Goal: Information Seeking & Learning: Stay updated

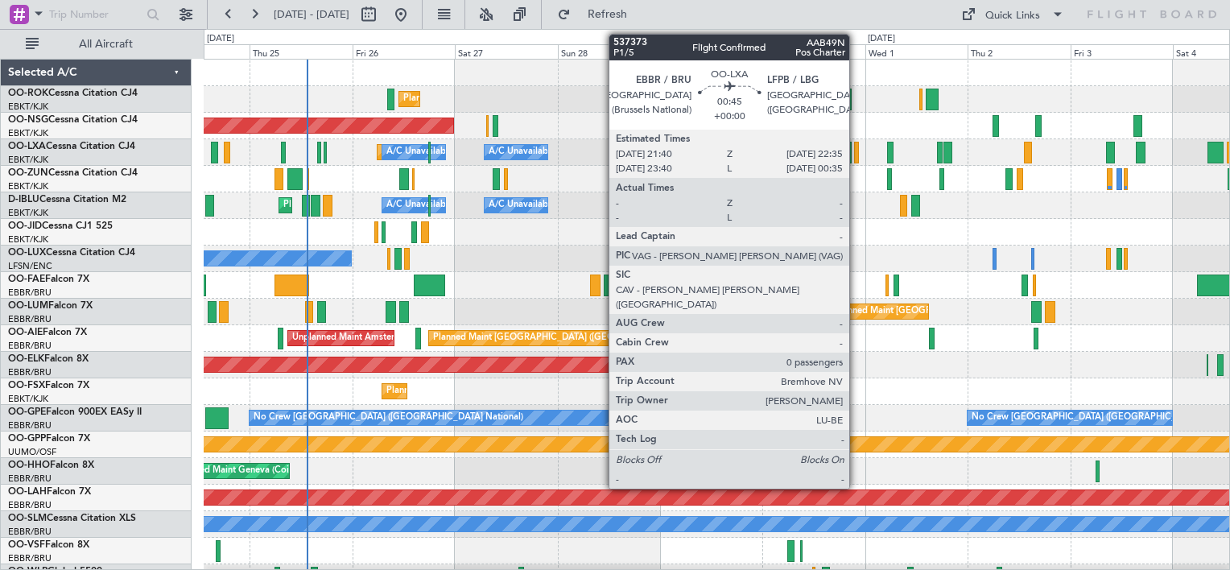
click at [857, 151] on div at bounding box center [856, 153] width 4 height 22
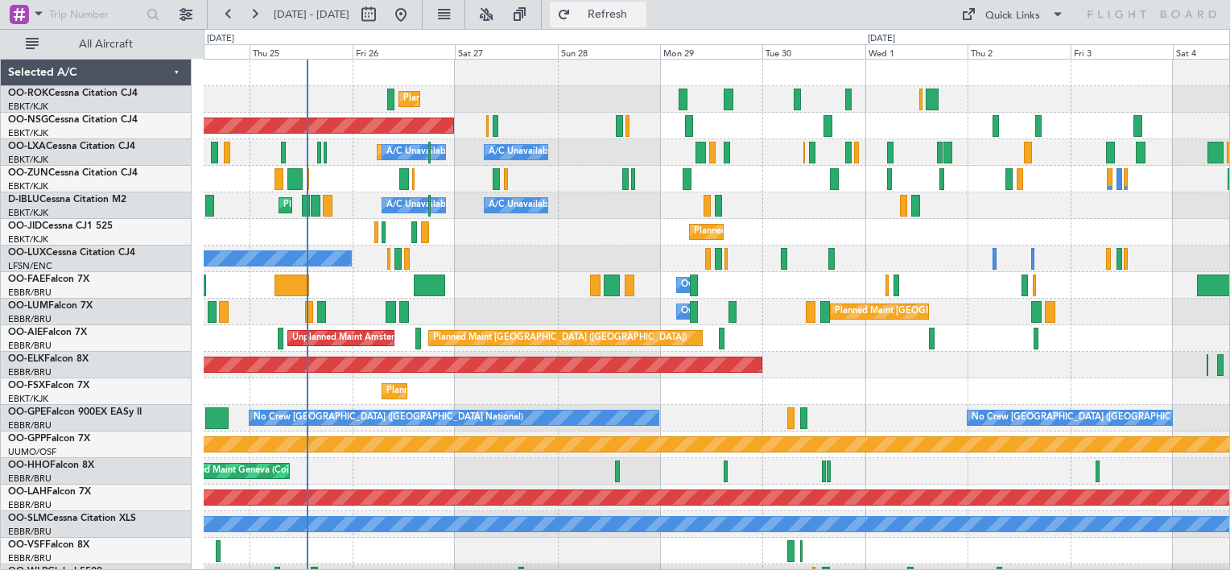
click at [642, 9] on span "Refresh" at bounding box center [608, 14] width 68 height 11
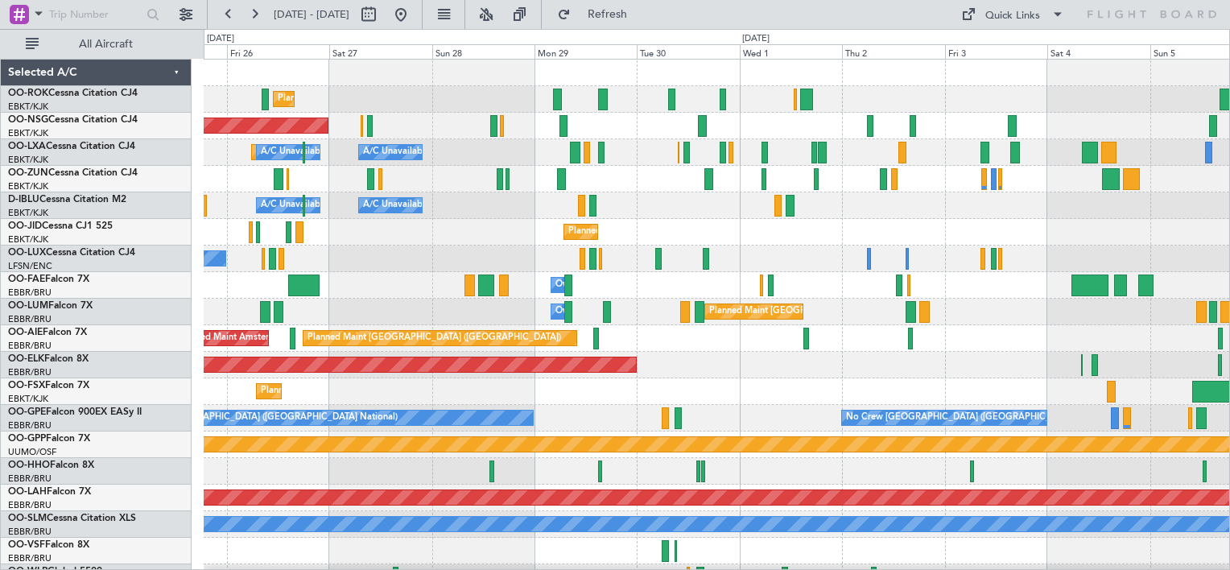
click at [456, 229] on div "Planned Maint Kortrijk-[GEOGRAPHIC_DATA] Planned Maint [GEOGRAPHIC_DATA] ([GEOG…" at bounding box center [717, 325] width 1026 height 531
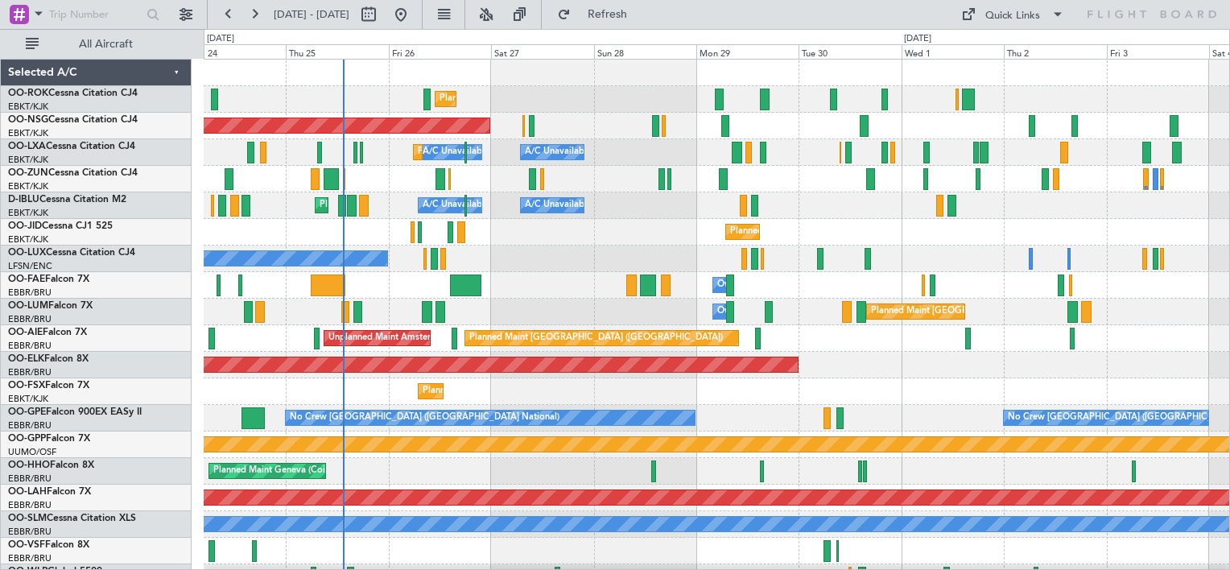
click at [879, 260] on div "Planned Maint Kortrijk-[GEOGRAPHIC_DATA] Planned Maint [GEOGRAPHIC_DATA] ([GEOG…" at bounding box center [717, 325] width 1026 height 531
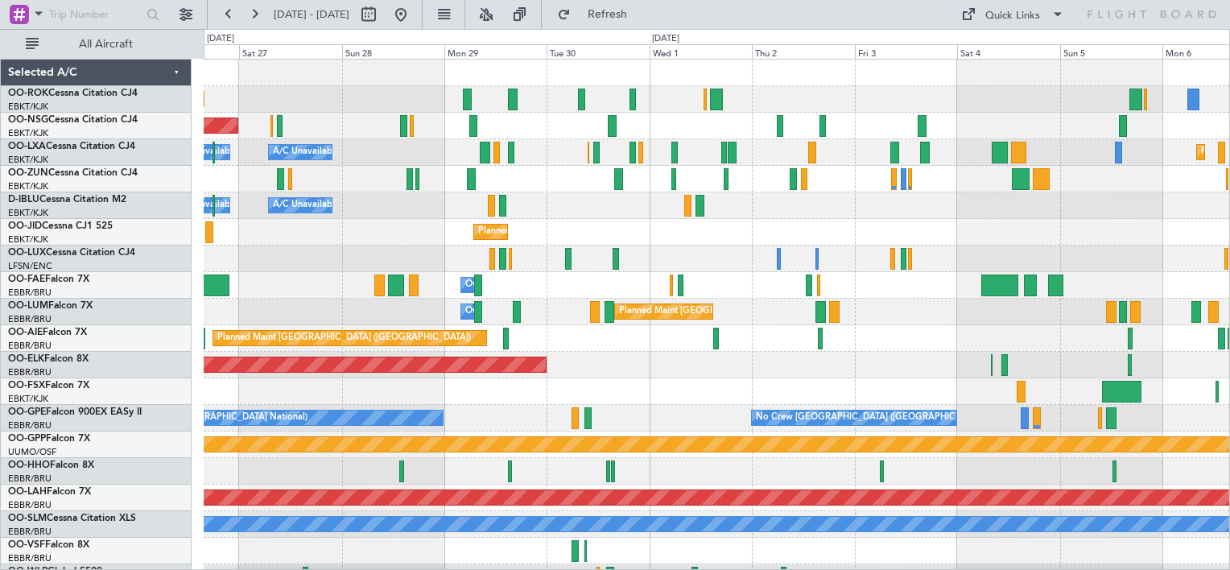
click at [651, 259] on div "Planned Maint Kortrijk-[GEOGRAPHIC_DATA] Planned Maint [GEOGRAPHIC_DATA] ([GEOG…" at bounding box center [717, 325] width 1026 height 531
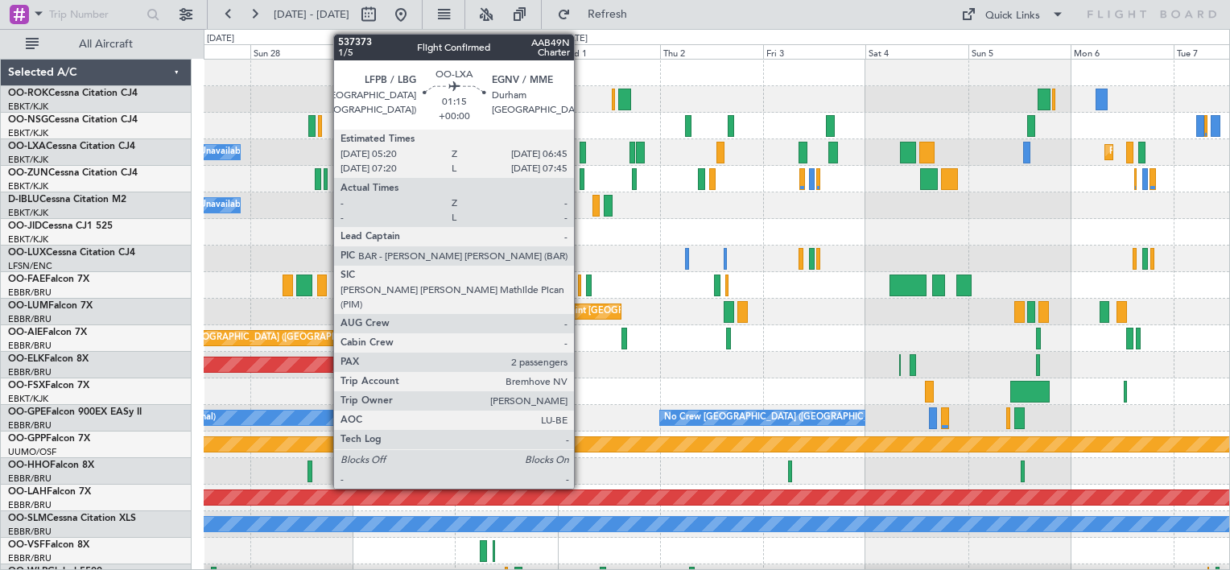
click at [581, 147] on div at bounding box center [583, 153] width 6 height 22
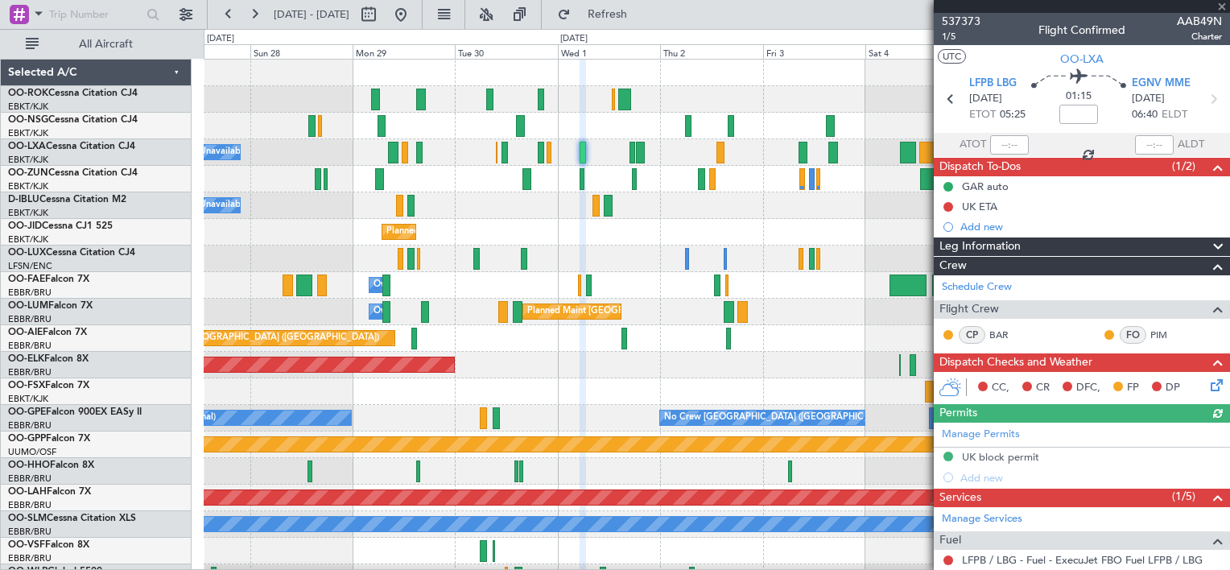
click at [1220, 6] on div at bounding box center [1082, 6] width 296 height 13
click at [1223, 4] on div at bounding box center [1082, 6] width 296 height 13
click at [1224, 3] on span at bounding box center [1222, 7] width 16 height 14
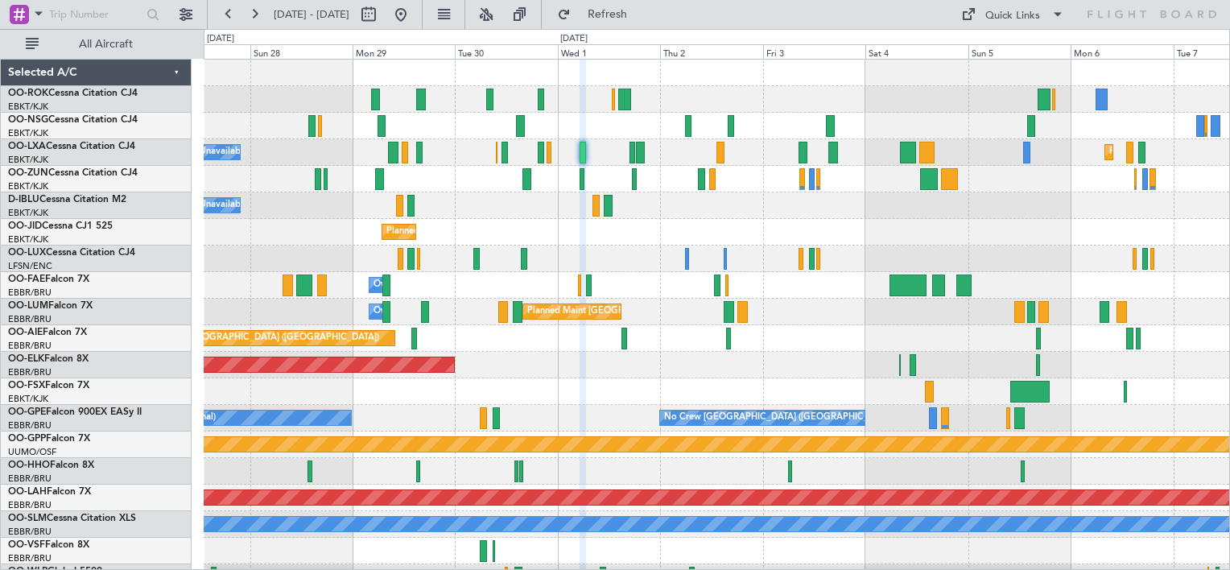
type input "0"
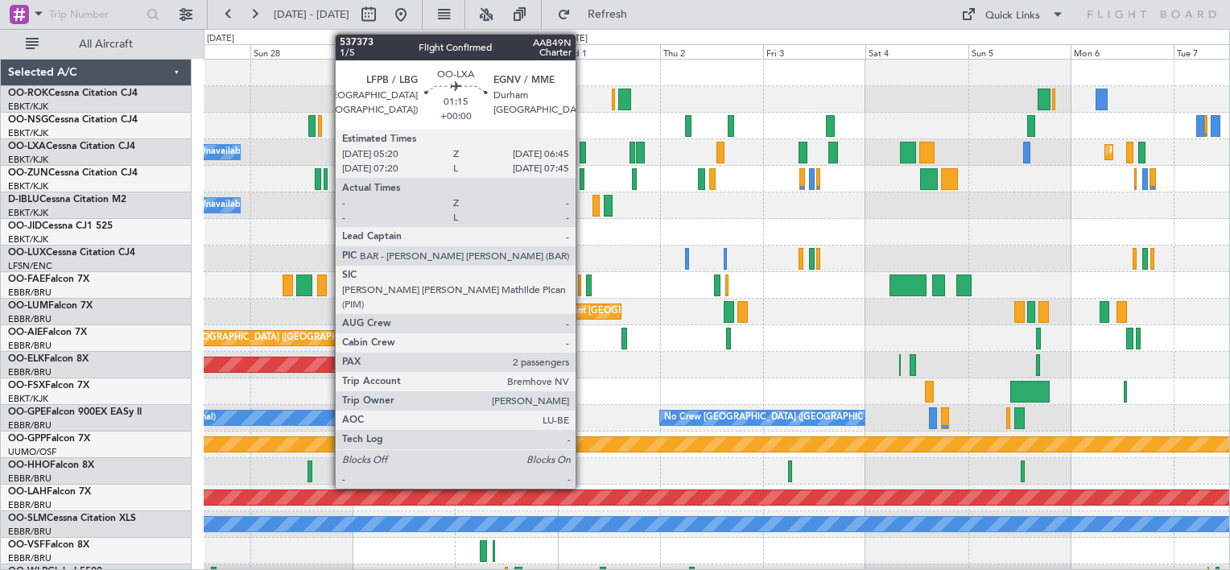
click at [583, 151] on div at bounding box center [583, 153] width 6 height 22
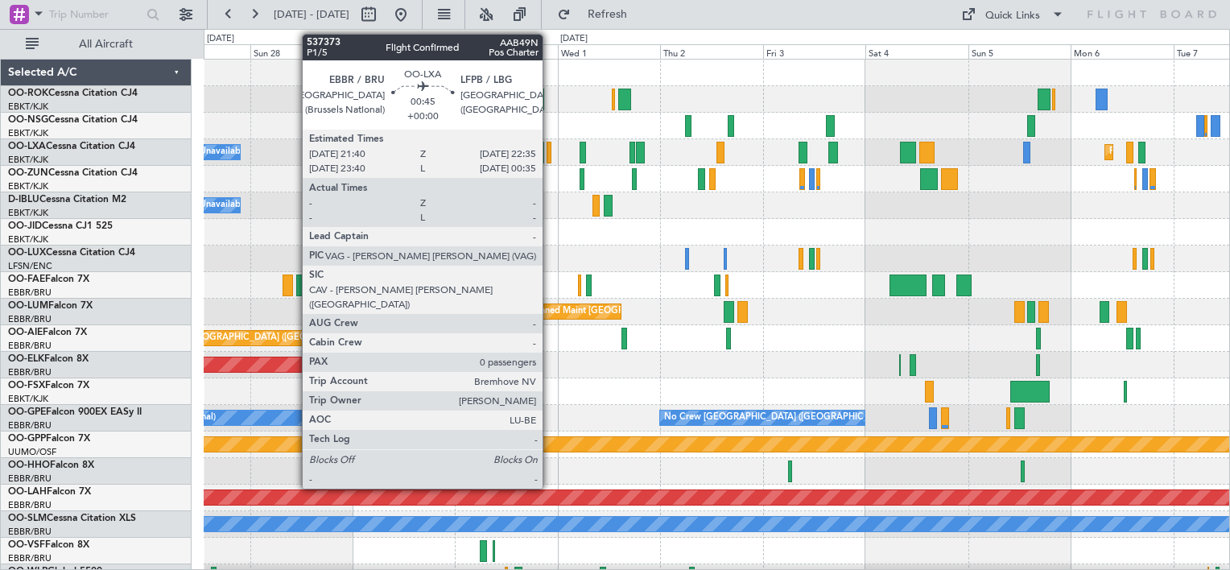
click at [550, 156] on div at bounding box center [549, 153] width 4 height 22
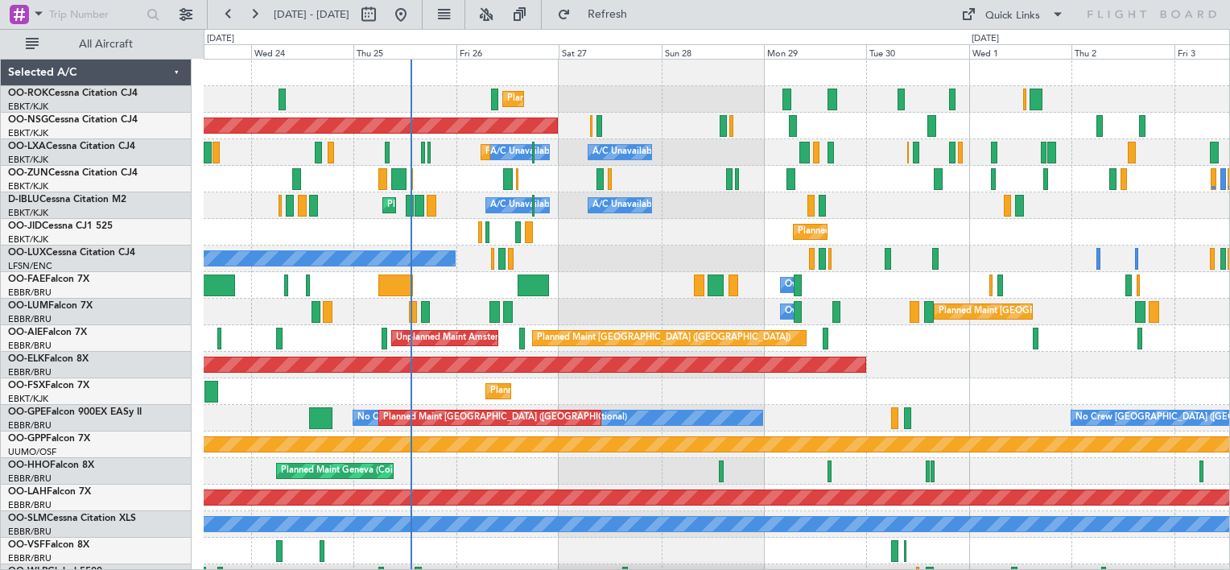
click at [943, 226] on div "Planned Maint Kortrijk-[GEOGRAPHIC_DATA] Planned Maint [GEOGRAPHIC_DATA] ([GEOG…" at bounding box center [717, 325] width 1026 height 531
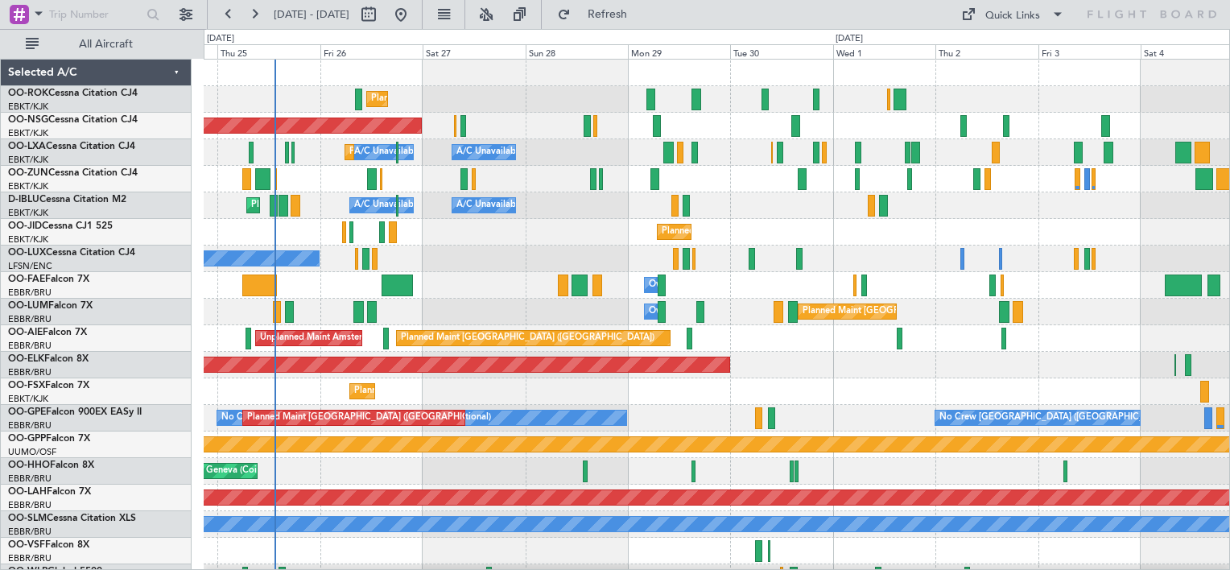
click at [765, 229] on div "Planned Maint Kortrijk-[GEOGRAPHIC_DATA]" at bounding box center [717, 232] width 1026 height 27
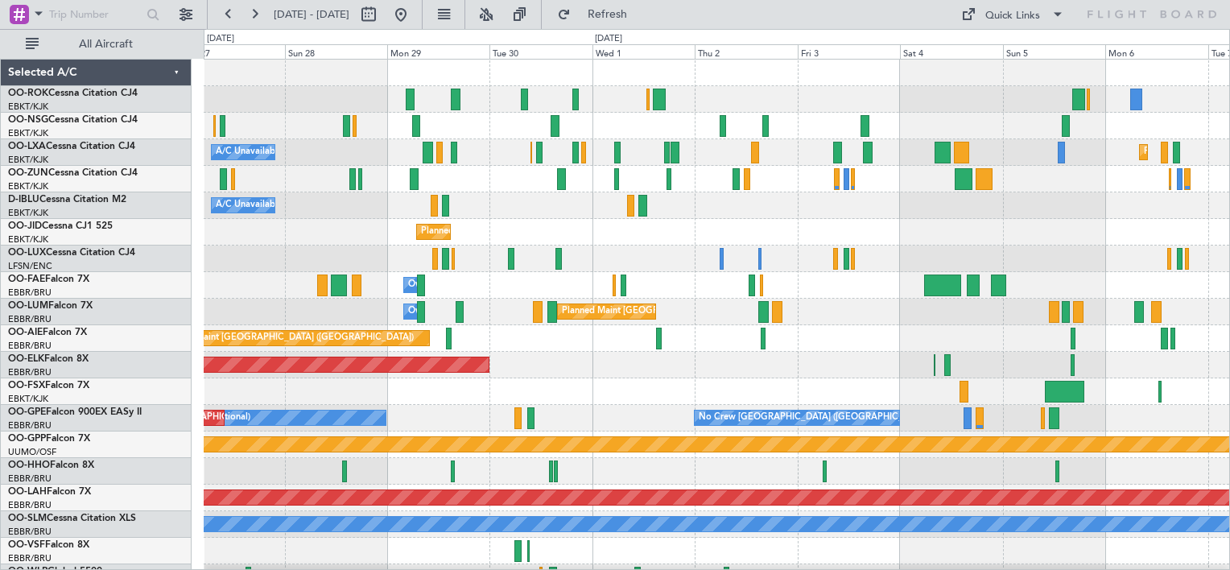
click at [784, 213] on div "A/C Unavailable [GEOGRAPHIC_DATA]-[GEOGRAPHIC_DATA] A/C Unavailable [GEOGRAPHIC…" at bounding box center [717, 205] width 1026 height 27
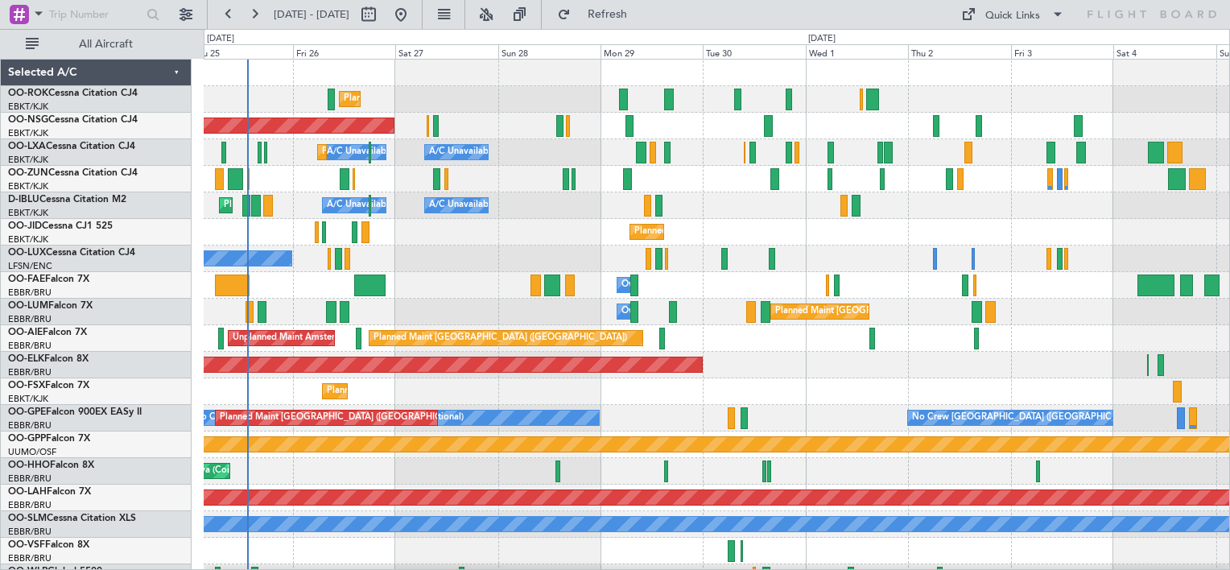
click at [1229, 311] on html "[DATE] - [DATE] Refresh Quick Links All Aircraft Planned Maint [GEOGRAPHIC_DATA…" at bounding box center [615, 285] width 1230 height 570
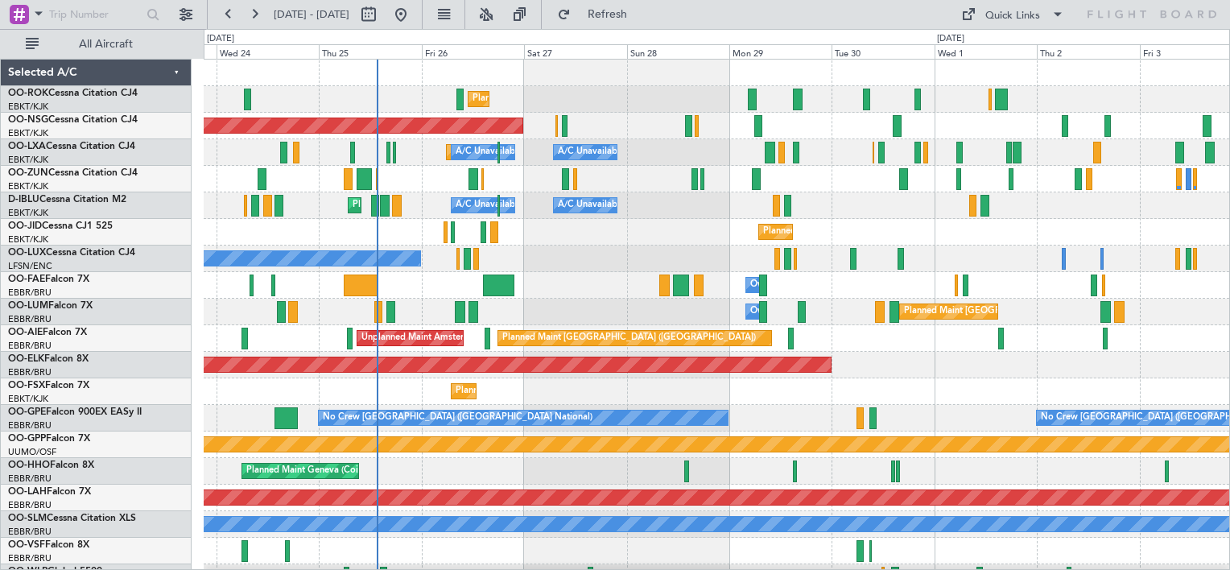
click at [584, 260] on div "Planned Maint Kortrijk-[GEOGRAPHIC_DATA] Planned Maint [GEOGRAPHIC_DATA] ([GEOG…" at bounding box center [717, 325] width 1026 height 531
click at [638, 19] on span "Refresh" at bounding box center [608, 14] width 68 height 11
click at [642, 15] on span "Refresh" at bounding box center [608, 14] width 68 height 11
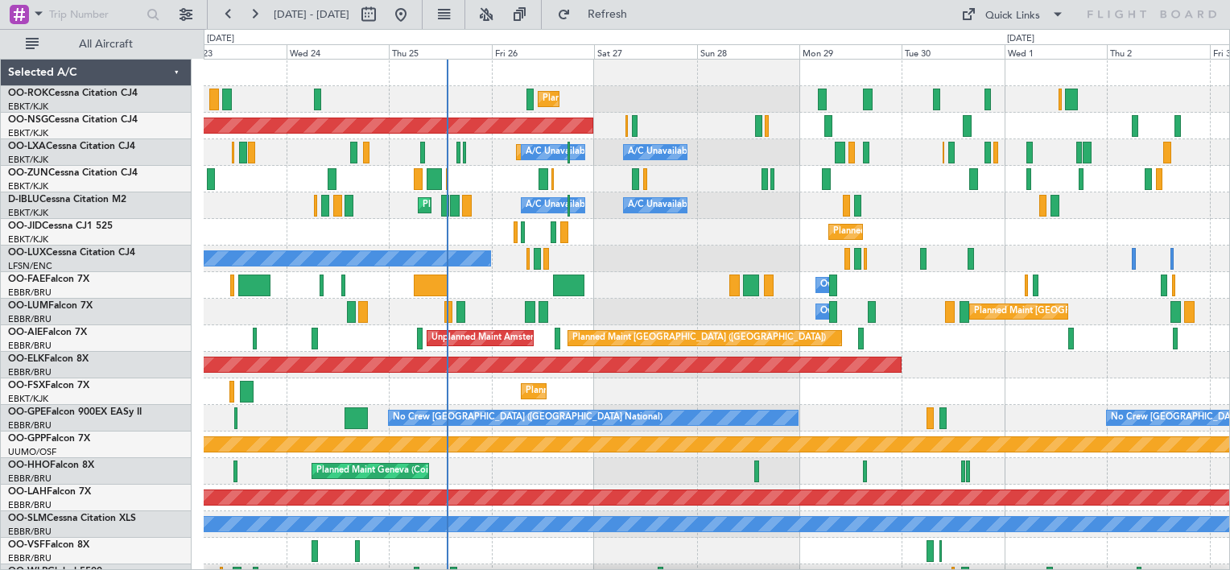
click at [713, 180] on div "Planned Maint Kortrijk-[GEOGRAPHIC_DATA] Owner" at bounding box center [717, 179] width 1026 height 27
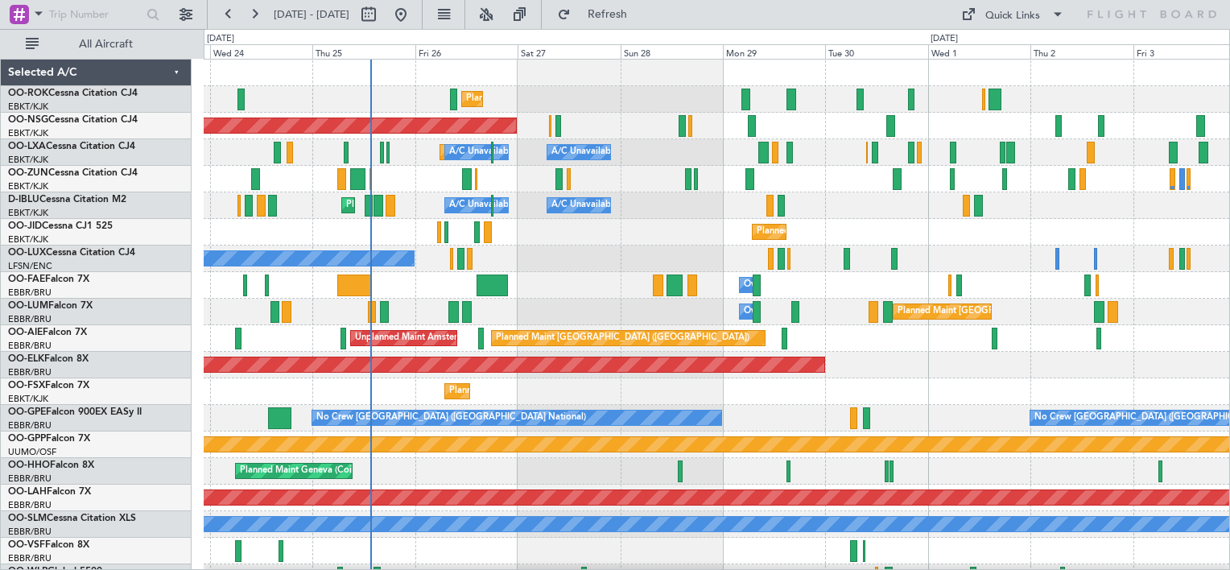
click at [831, 217] on div "Planned Maint Nice ([GEOGRAPHIC_DATA]) A/C Unavailable [GEOGRAPHIC_DATA] ([GEOG…" at bounding box center [717, 205] width 1026 height 27
click at [733, 197] on div "Planned Maint Nice ([GEOGRAPHIC_DATA]) A/C Unavailable [GEOGRAPHIC_DATA] ([GEOG…" at bounding box center [717, 205] width 1026 height 27
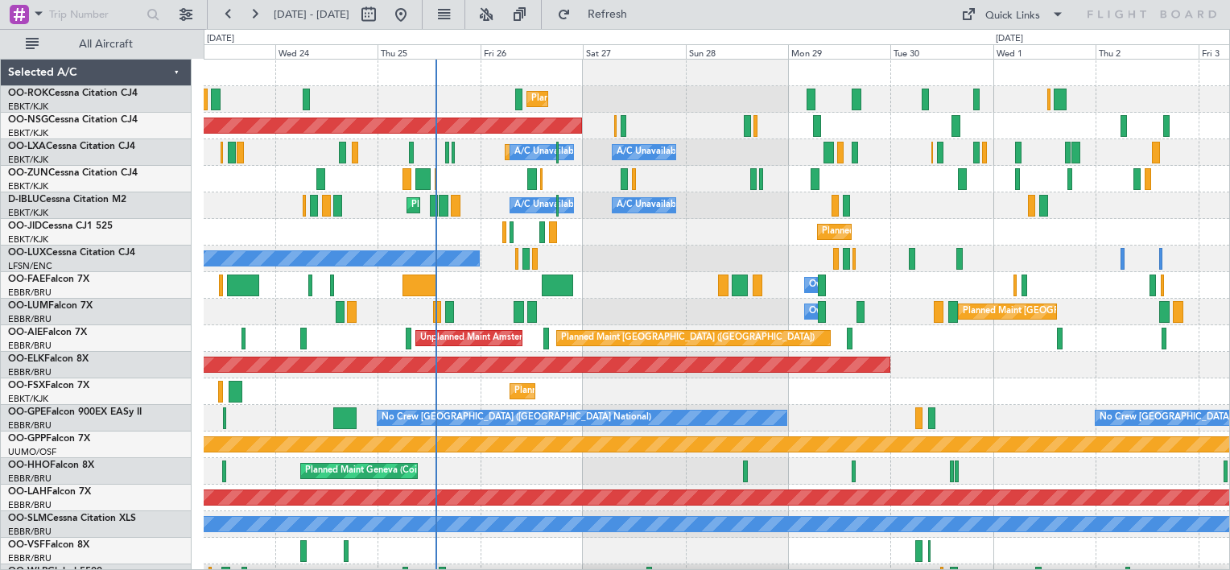
click at [924, 174] on div "Planned Maint Kortrijk-[GEOGRAPHIC_DATA] Planned Maint [GEOGRAPHIC_DATA] ([GEOG…" at bounding box center [717, 325] width 1026 height 531
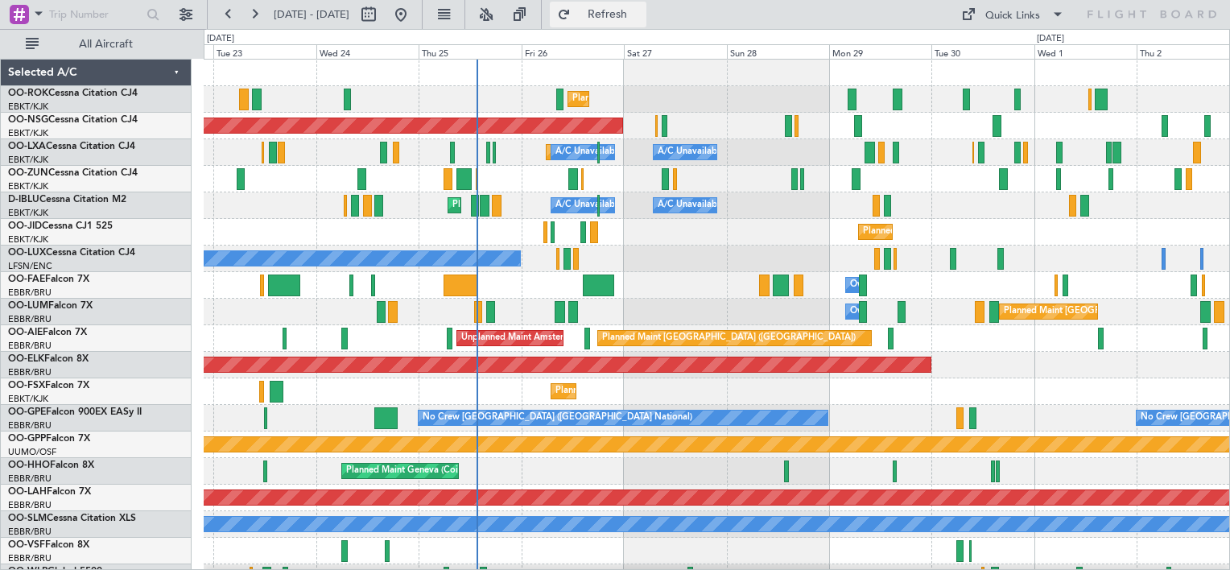
click at [621, 9] on button "Refresh" at bounding box center [598, 15] width 97 height 26
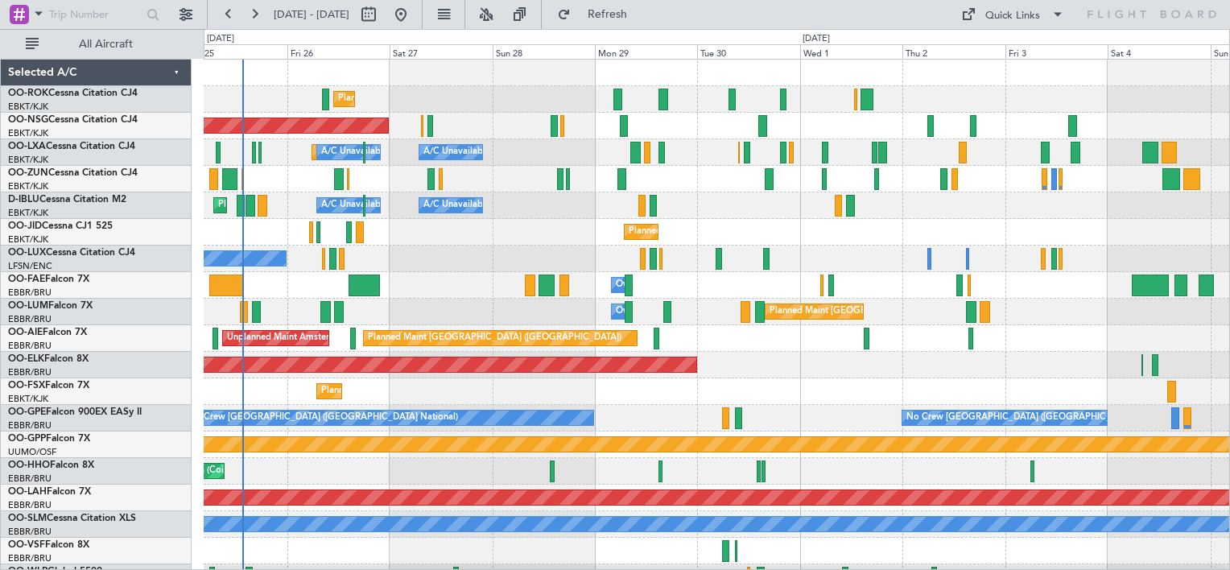
click at [695, 217] on div "Planned Maint Kortrijk-[GEOGRAPHIC_DATA] Planned Maint [GEOGRAPHIC_DATA] ([GEOG…" at bounding box center [717, 325] width 1026 height 531
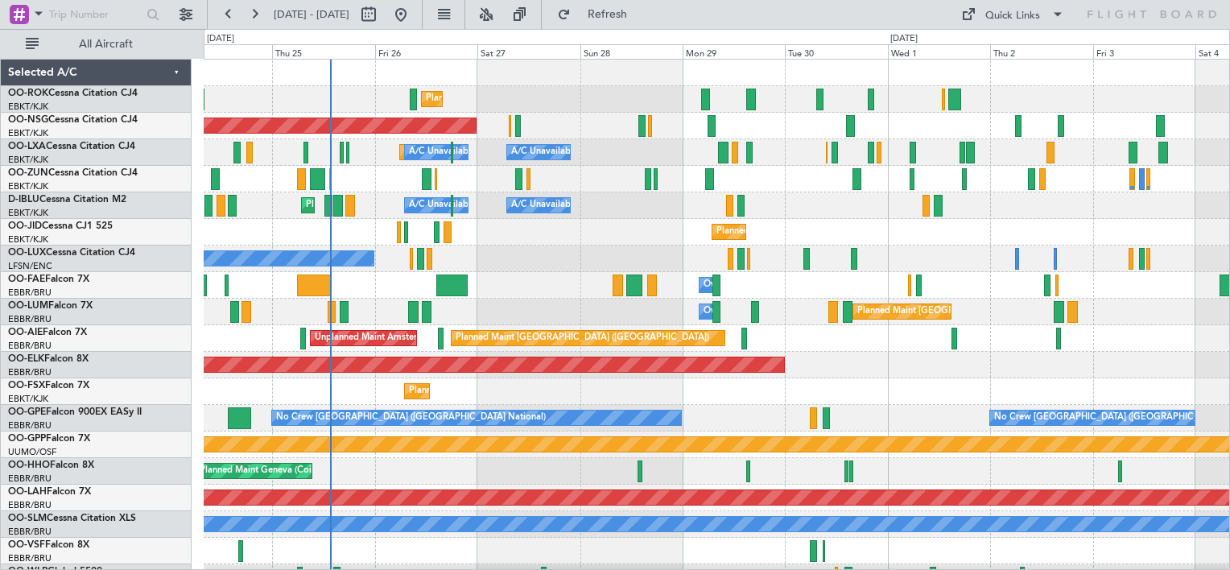
click at [641, 245] on div "Planned Maint Kortrijk-[GEOGRAPHIC_DATA] Planned Maint [GEOGRAPHIC_DATA] ([GEOG…" at bounding box center [717, 325] width 1026 height 531
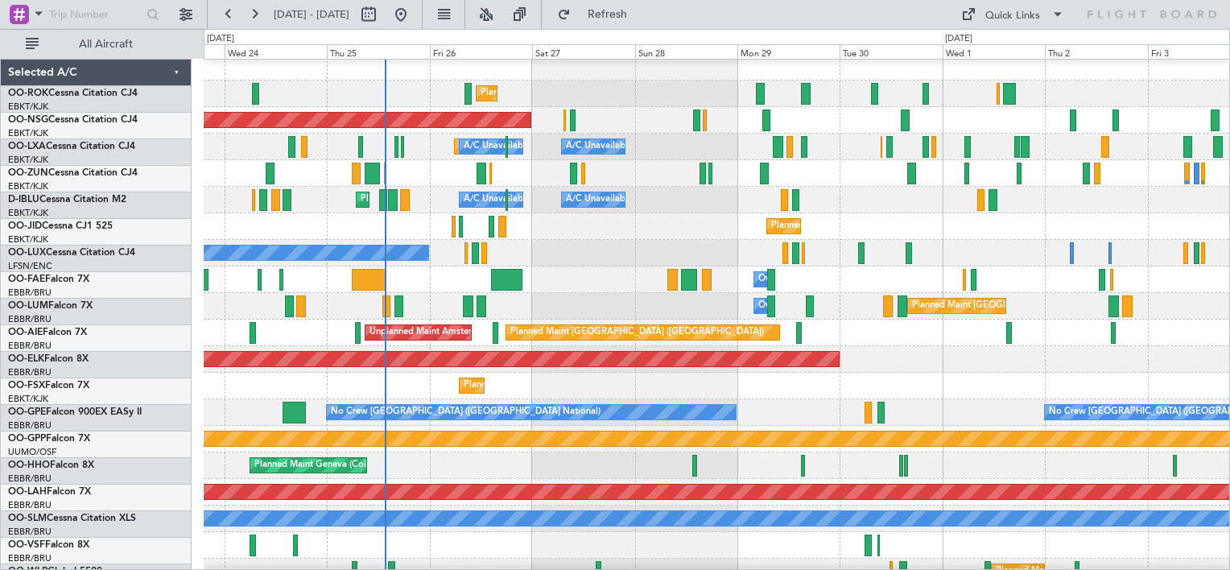
scroll to position [6, 0]
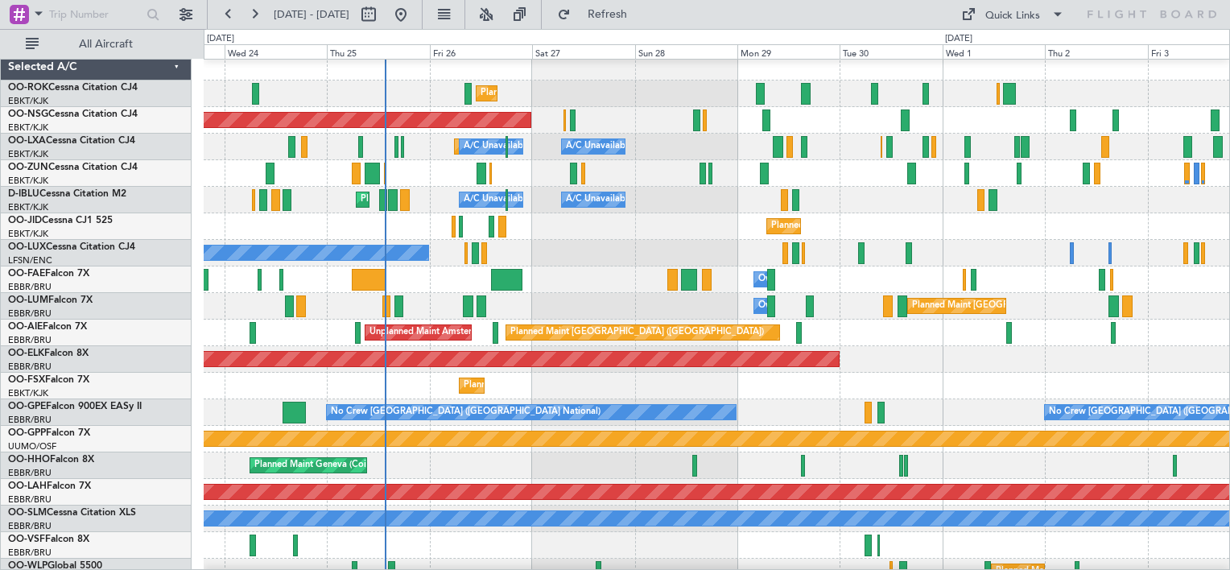
click at [575, 251] on div "No Crew Nancy (Essey)" at bounding box center [717, 253] width 1026 height 27
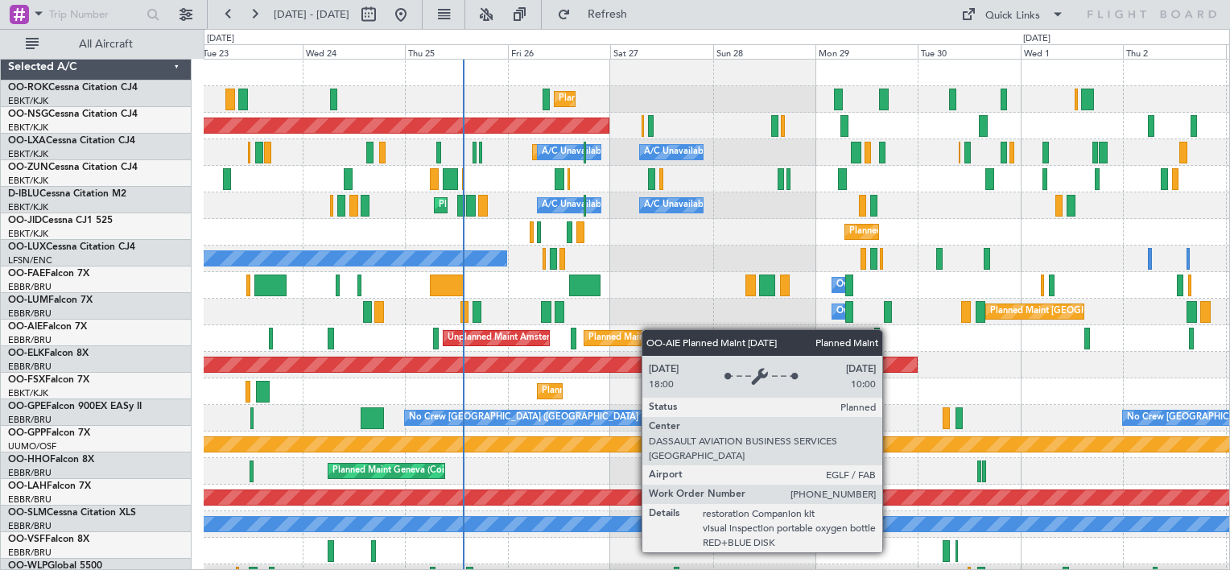
scroll to position [0, 0]
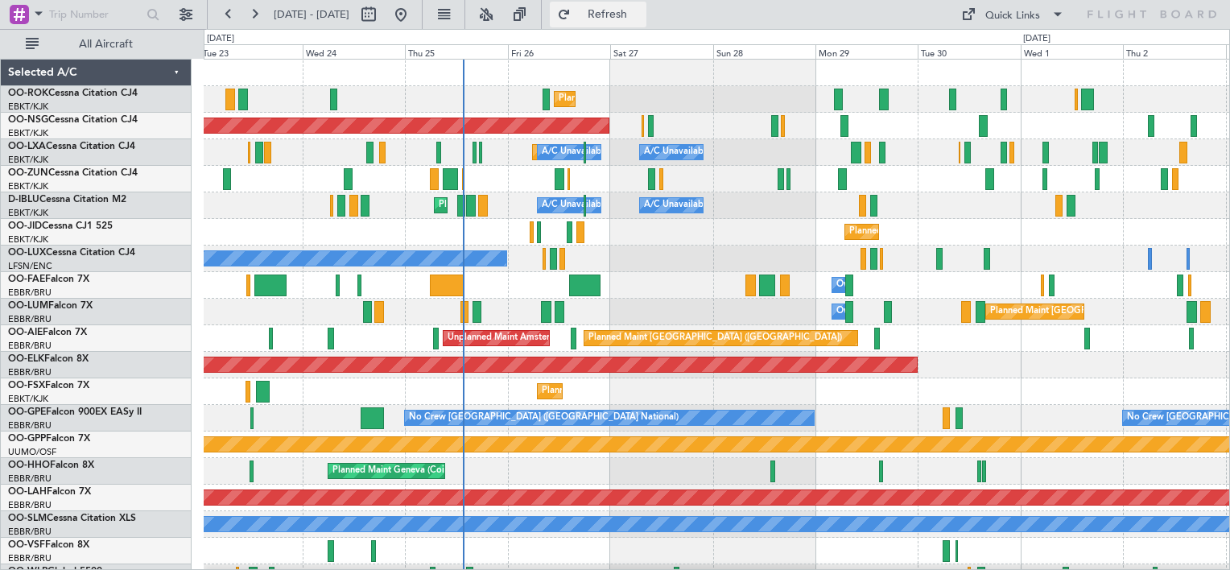
click at [642, 19] on span "Refresh" at bounding box center [608, 14] width 68 height 11
click at [642, 16] on span "Refresh" at bounding box center [608, 14] width 68 height 11
click at [626, 20] on button "Refresh" at bounding box center [598, 15] width 97 height 26
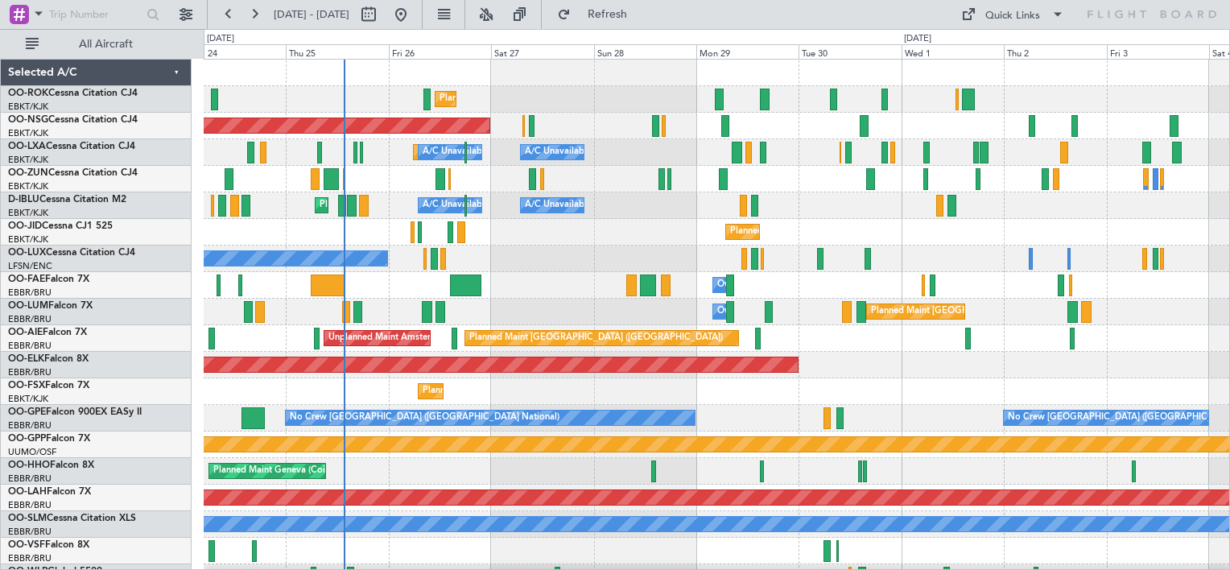
click at [905, 192] on div "Planned Maint Kortrijk-[GEOGRAPHIC_DATA] Planned Maint [GEOGRAPHIC_DATA] ([GEOG…" at bounding box center [717, 325] width 1026 height 531
click at [632, 5] on button "Refresh" at bounding box center [598, 15] width 97 height 26
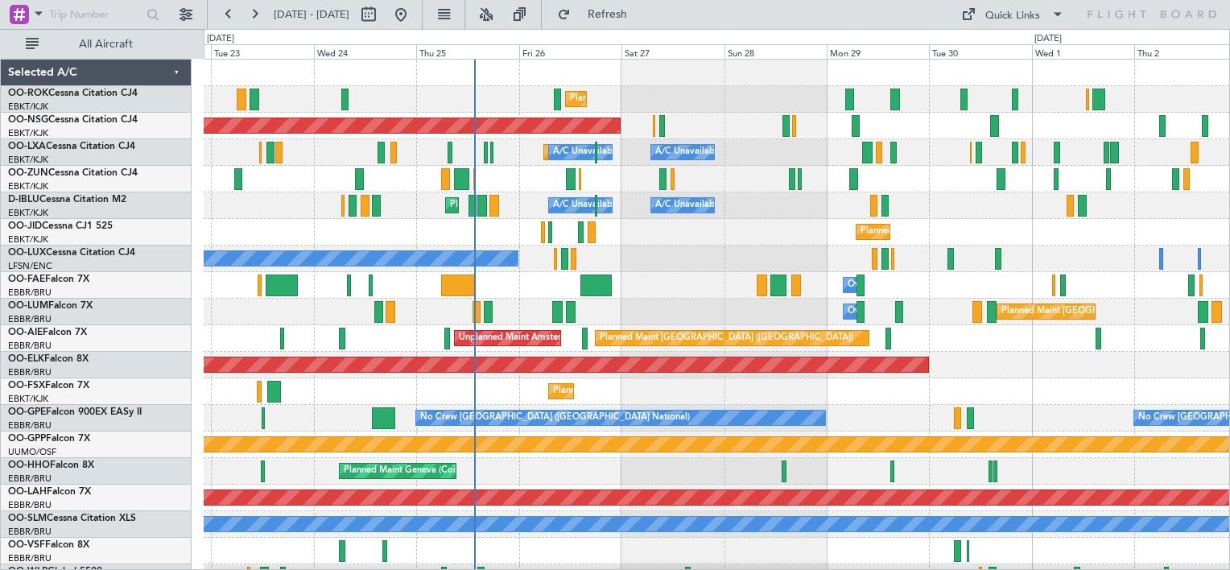
click at [1024, 203] on div "Planned Maint Kortrijk-[GEOGRAPHIC_DATA] Planned Maint [GEOGRAPHIC_DATA] ([GEOG…" at bounding box center [717, 325] width 1026 height 531
click at [830, 155] on div "Planned Maint Kortrijk-[GEOGRAPHIC_DATA] A/C Unavailable [GEOGRAPHIC_DATA] ([GE…" at bounding box center [717, 152] width 1026 height 27
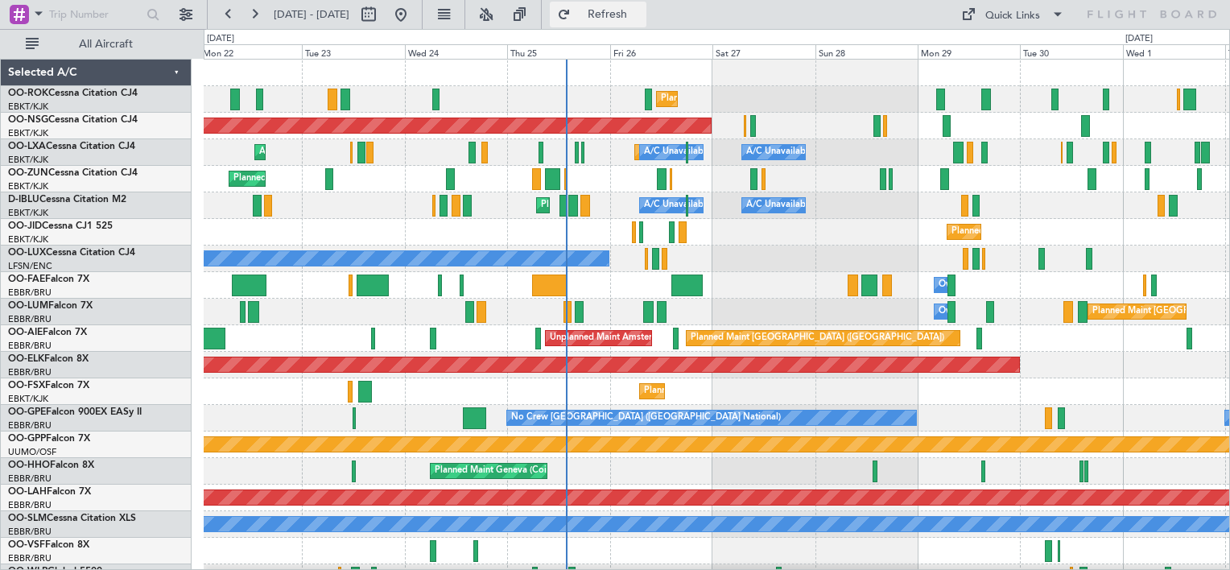
click at [642, 19] on span "Refresh" at bounding box center [608, 14] width 68 height 11
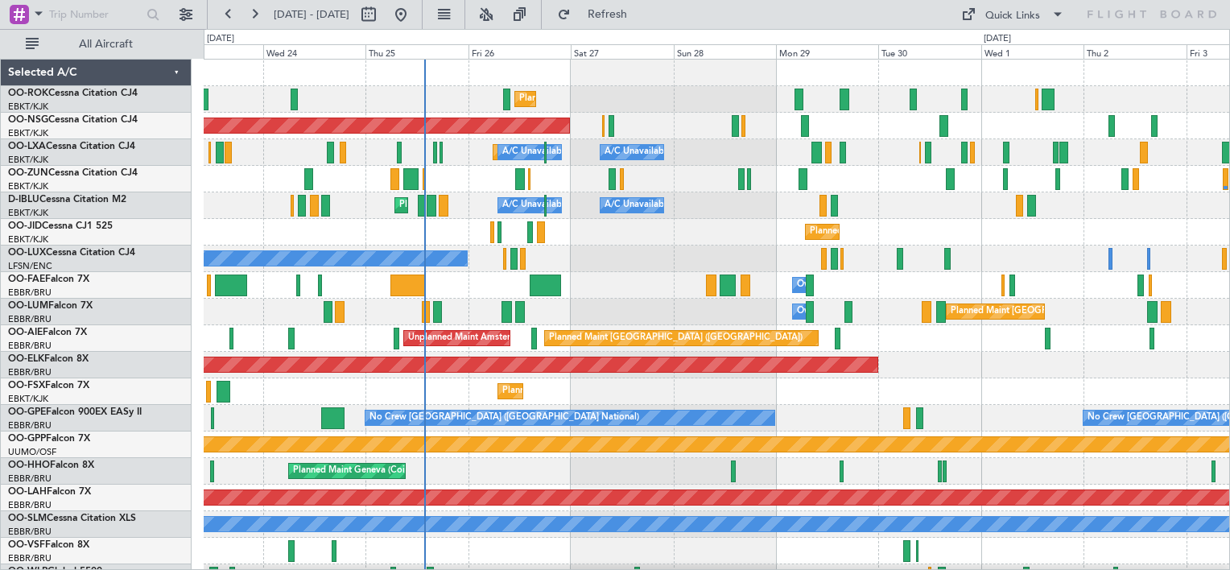
click at [674, 255] on div "Planned Maint Kortrijk-[GEOGRAPHIC_DATA] Planned Maint [GEOGRAPHIC_DATA] ([GEOG…" at bounding box center [717, 325] width 1026 height 531
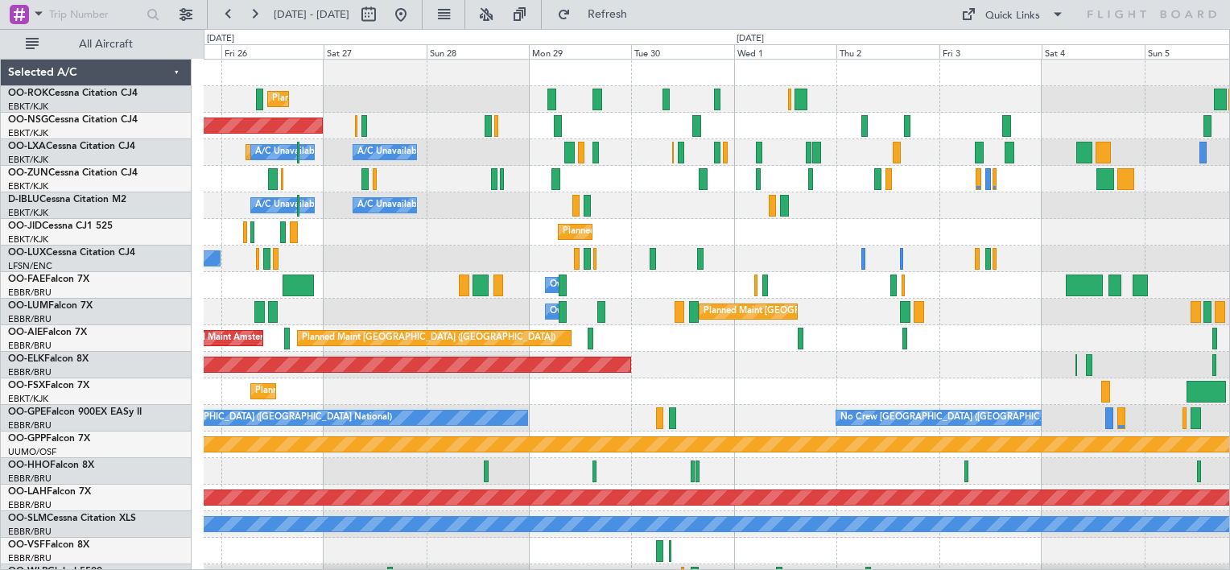
click at [685, 255] on div "Planned Maint Kortrijk-[GEOGRAPHIC_DATA] Planned Maint [GEOGRAPHIC_DATA] ([GEOG…" at bounding box center [717, 325] width 1026 height 531
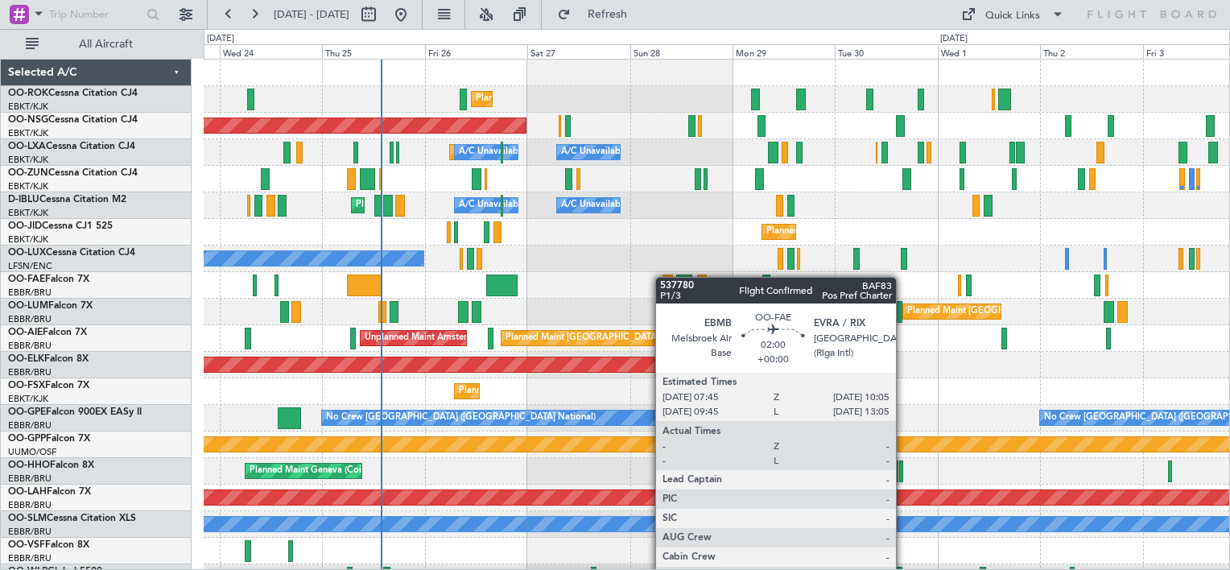
click at [663, 277] on div "Planned Maint Kortrijk-[GEOGRAPHIC_DATA] Planned Maint [GEOGRAPHIC_DATA] ([GEOG…" at bounding box center [717, 325] width 1026 height 531
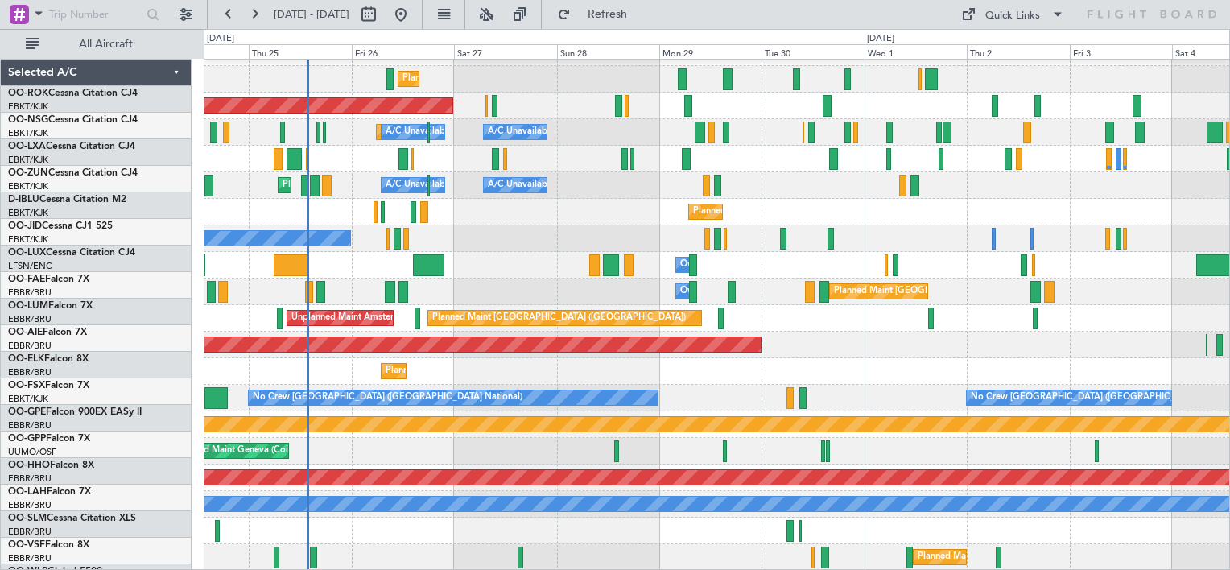
scroll to position [19, 0]
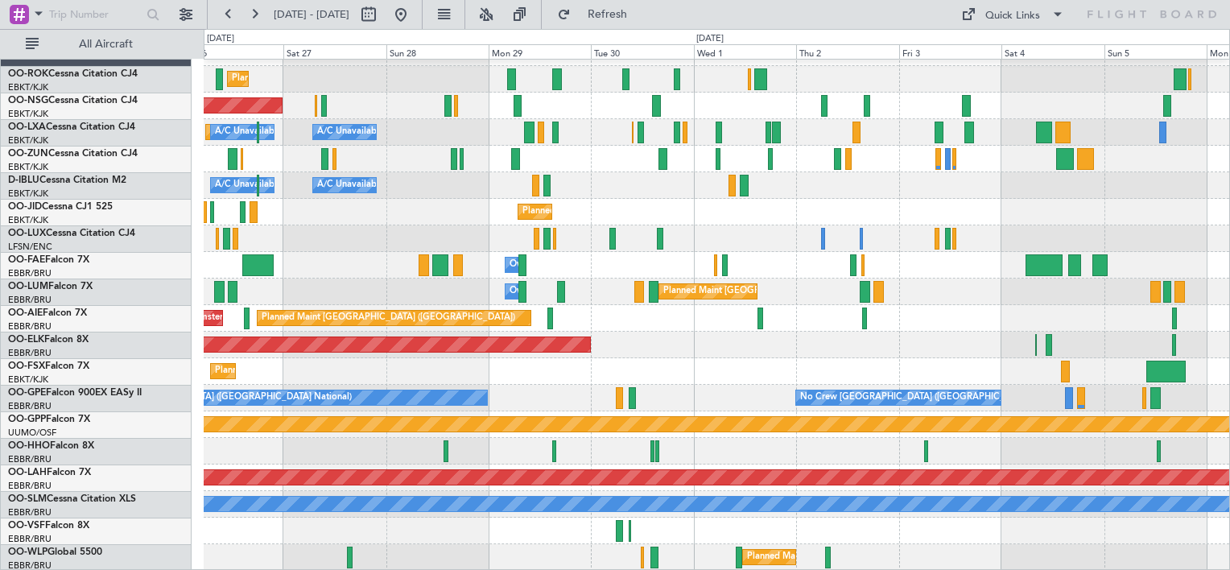
click at [345, 203] on div "Planned Maint Kortrijk-[GEOGRAPHIC_DATA] Planned Maint [GEOGRAPHIC_DATA] ([GEOG…" at bounding box center [717, 304] width 1026 height 531
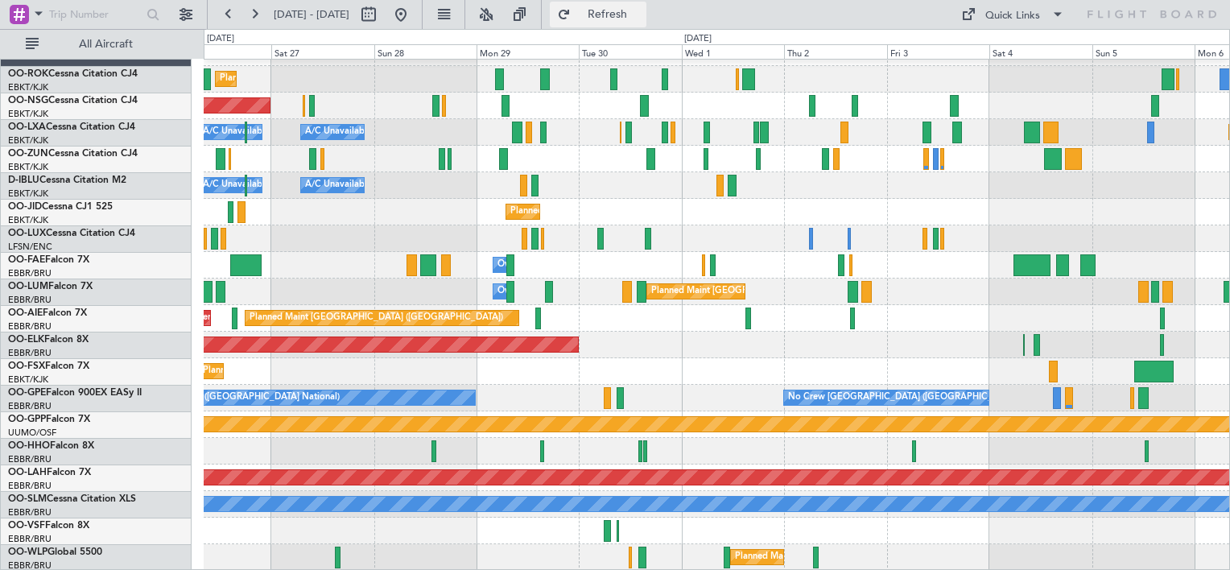
click at [614, 19] on button "Refresh" at bounding box center [598, 15] width 97 height 26
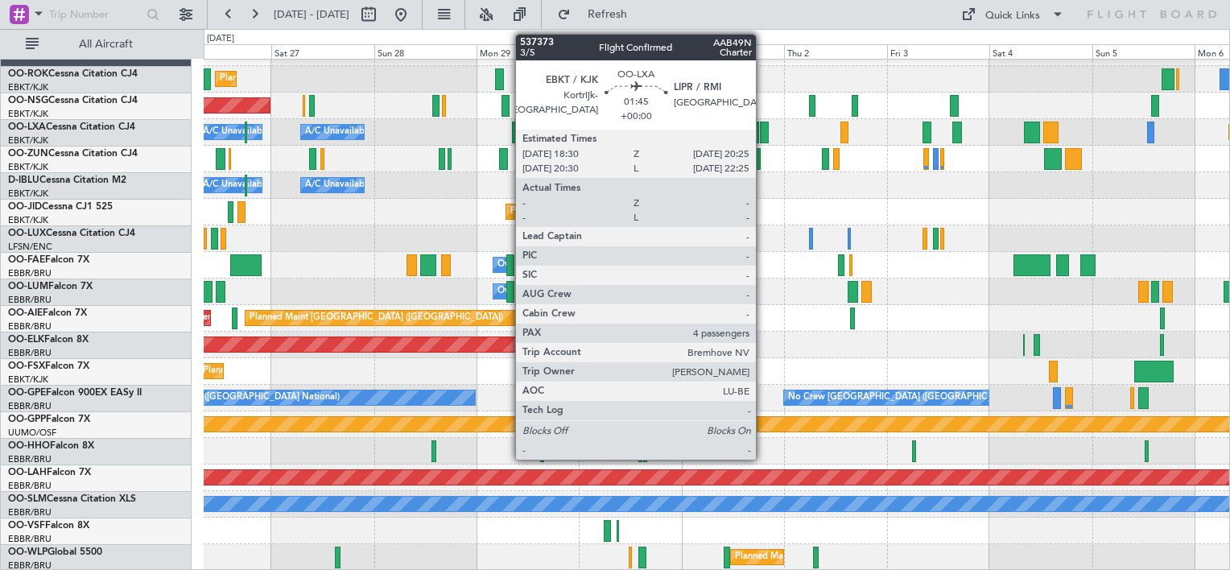
click at [763, 135] on div at bounding box center [764, 133] width 9 height 22
click at [765, 133] on div at bounding box center [764, 133] width 9 height 22
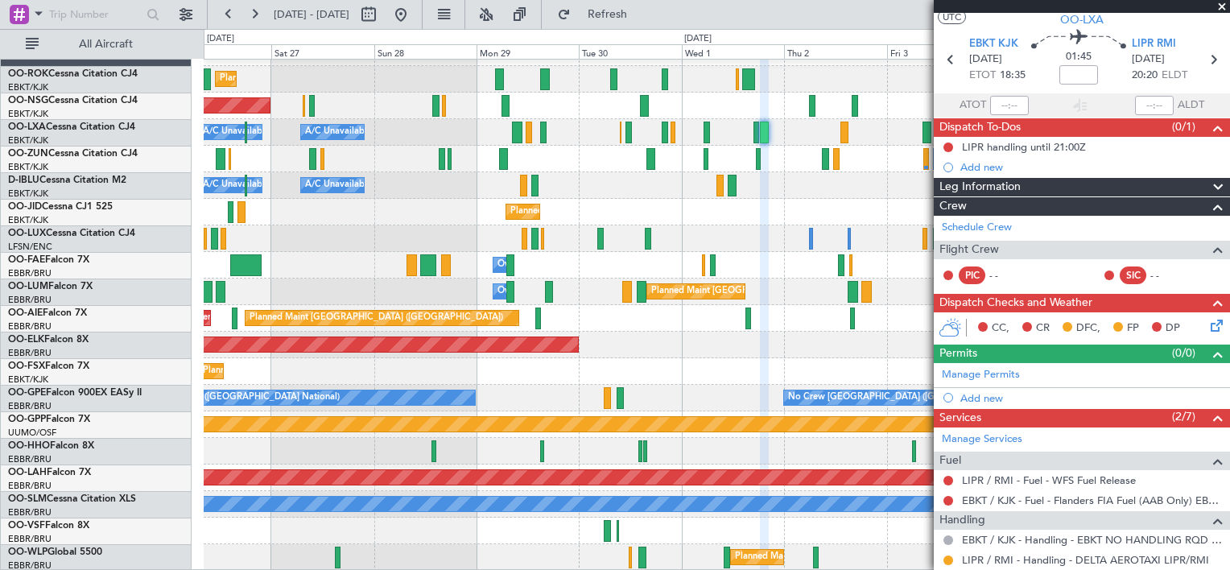
scroll to position [0, 0]
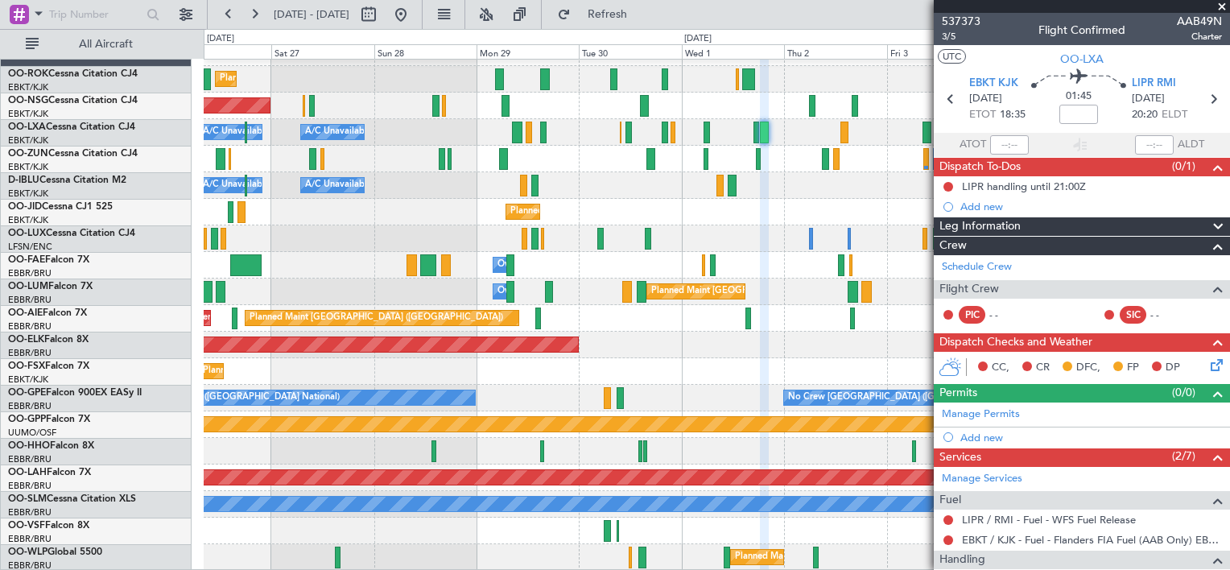
click at [1220, 8] on span at bounding box center [1222, 7] width 16 height 14
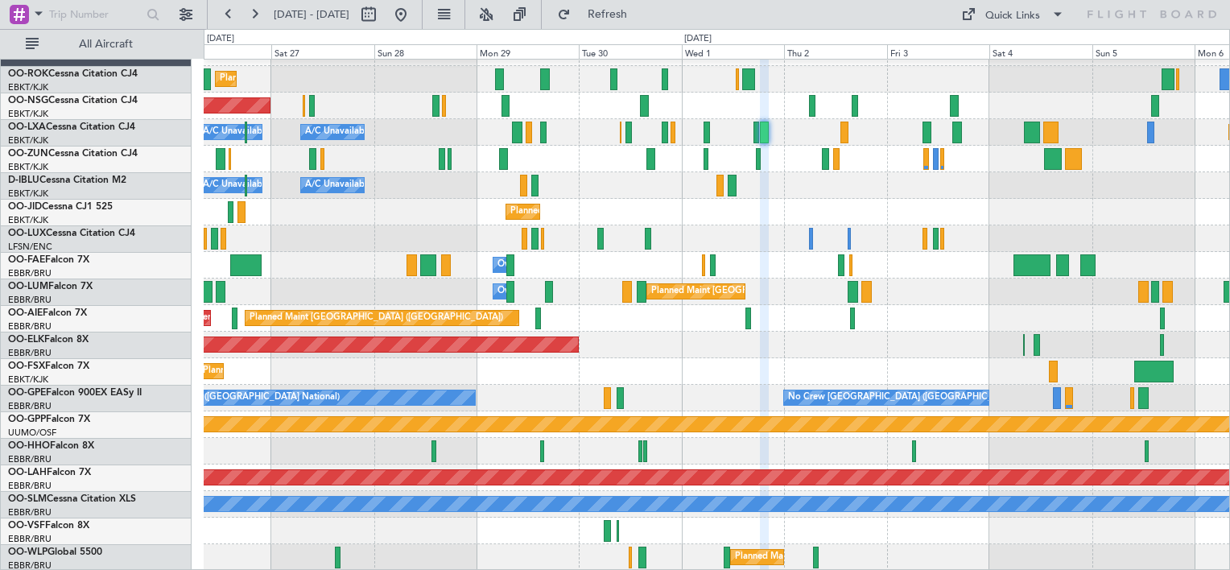
type input "0"
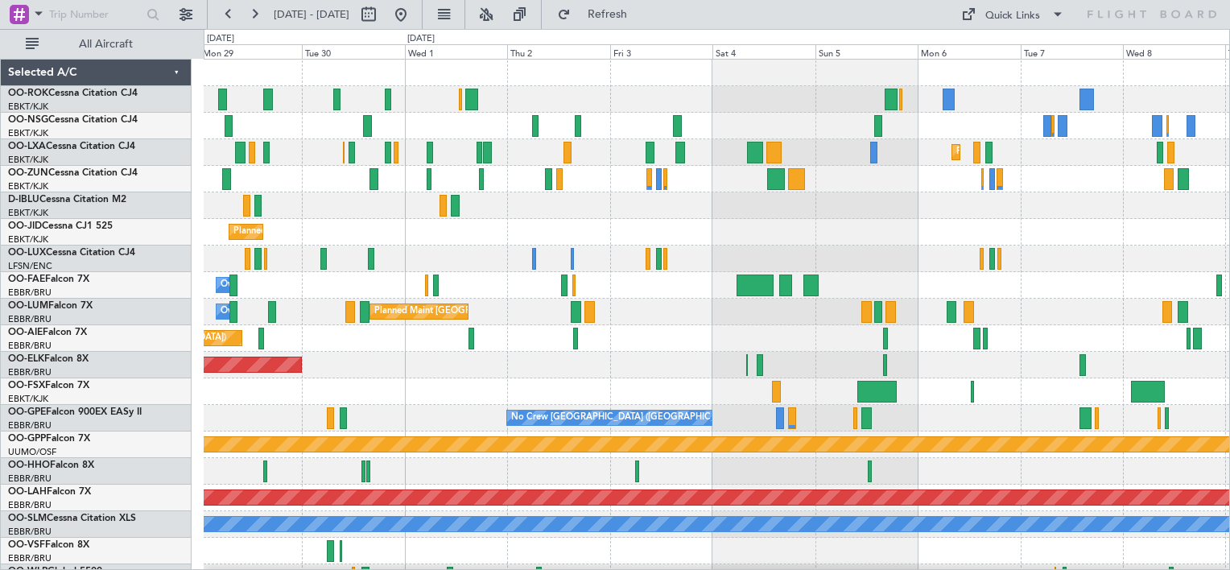
click at [757, 258] on div "Planned Maint Kortrijk-[GEOGRAPHIC_DATA] Planned Maint [GEOGRAPHIC_DATA] ([GEOG…" at bounding box center [717, 325] width 1026 height 531
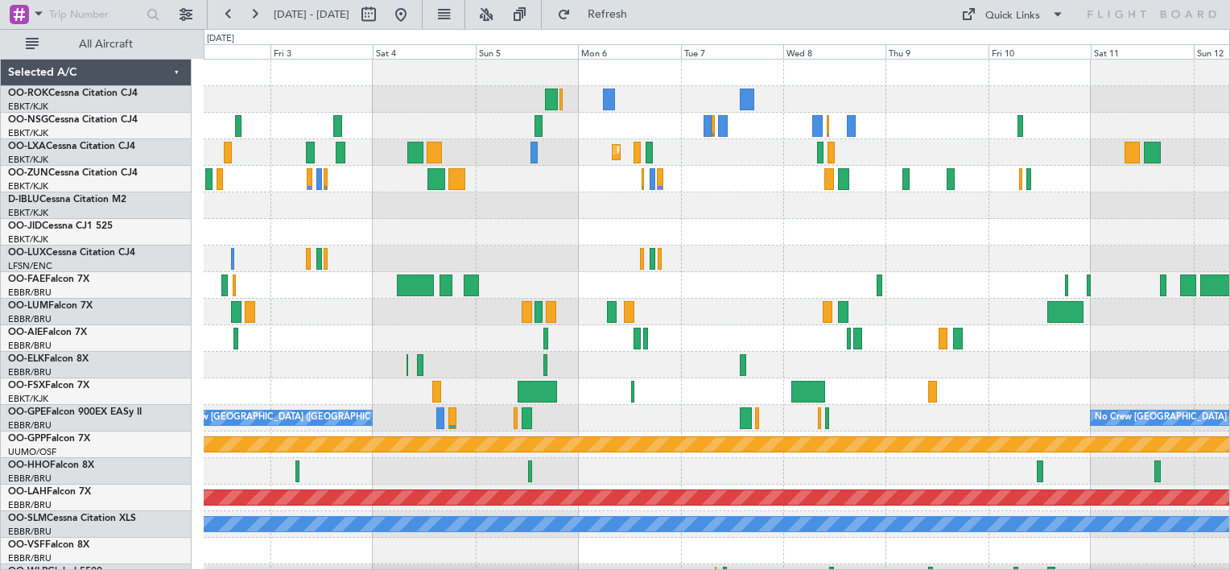
click at [542, 223] on div "Planned Maint Kortrijk-[GEOGRAPHIC_DATA] Owner [GEOGRAPHIC_DATA] Planned Maint …" at bounding box center [717, 325] width 1026 height 531
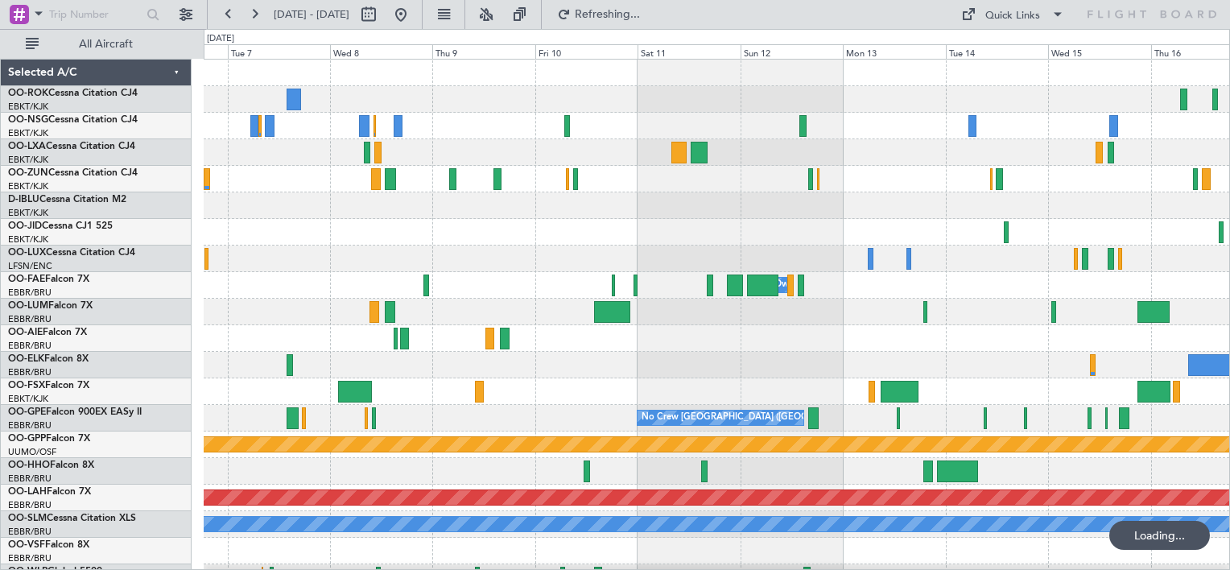
click at [608, 216] on div at bounding box center [717, 205] width 1026 height 27
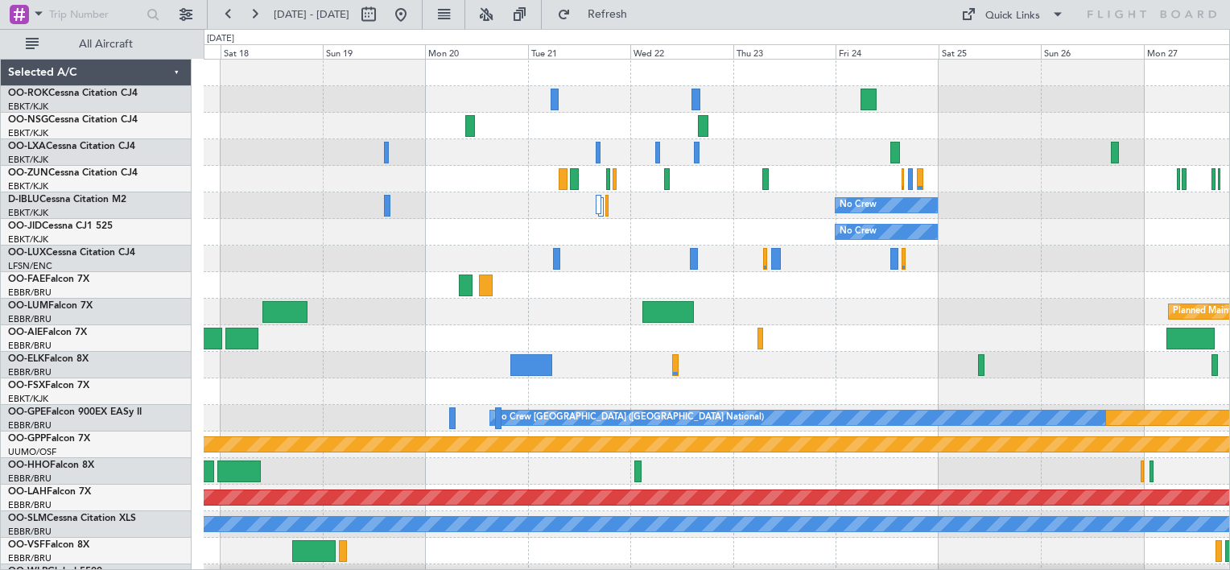
click at [252, 206] on div "No Crew" at bounding box center [717, 205] width 1026 height 27
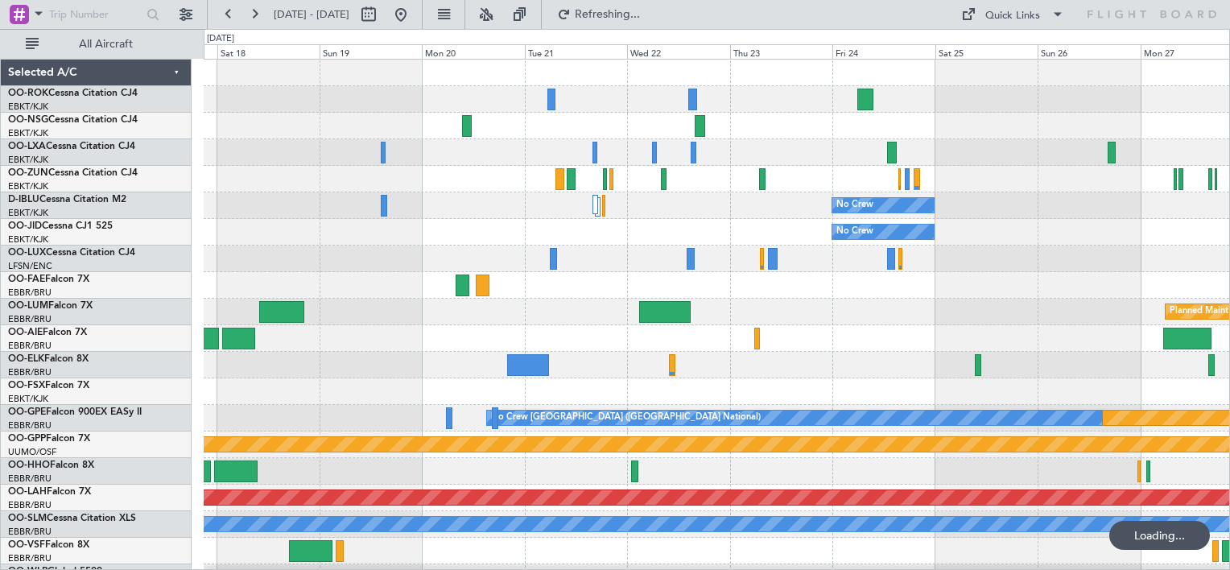
click at [867, 187] on div "No Crew No Crew Planned Maint [GEOGRAPHIC_DATA] ([GEOGRAPHIC_DATA]) Planned Mai…" at bounding box center [717, 325] width 1026 height 531
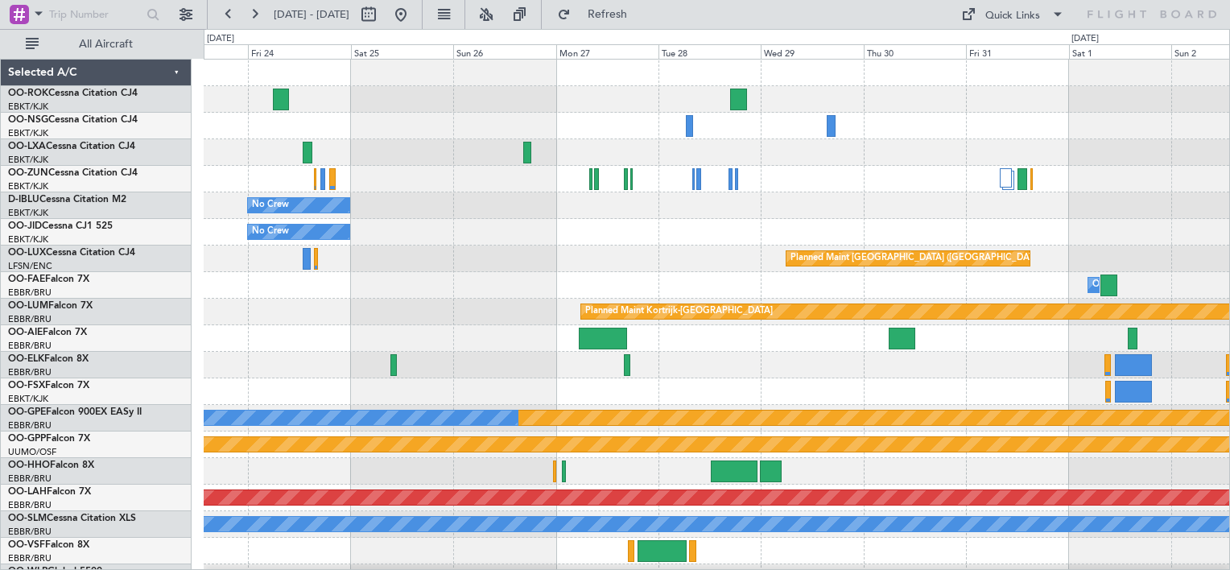
click at [411, 155] on div "No Crew No Crew Planned Maint [GEOGRAPHIC_DATA] ([GEOGRAPHIC_DATA]) Owner [GEOG…" at bounding box center [717, 325] width 1026 height 531
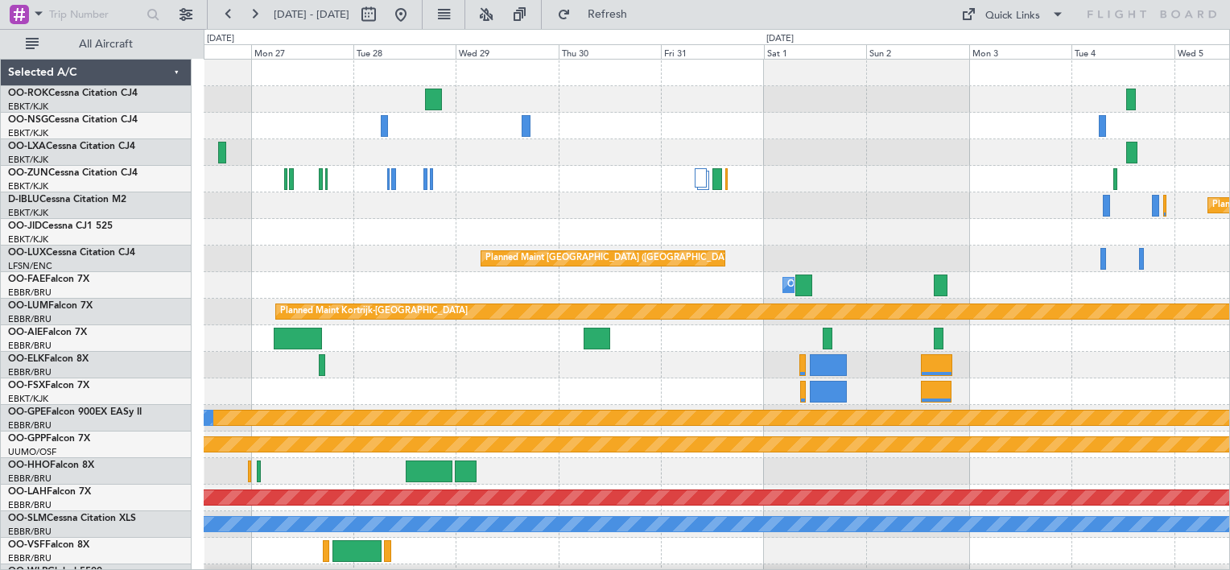
click at [341, 246] on div "Planned Maint Kortrijk-[GEOGRAPHIC_DATA] Planned Maint [GEOGRAPHIC_DATA] ([GEOG…" at bounding box center [717, 325] width 1026 height 531
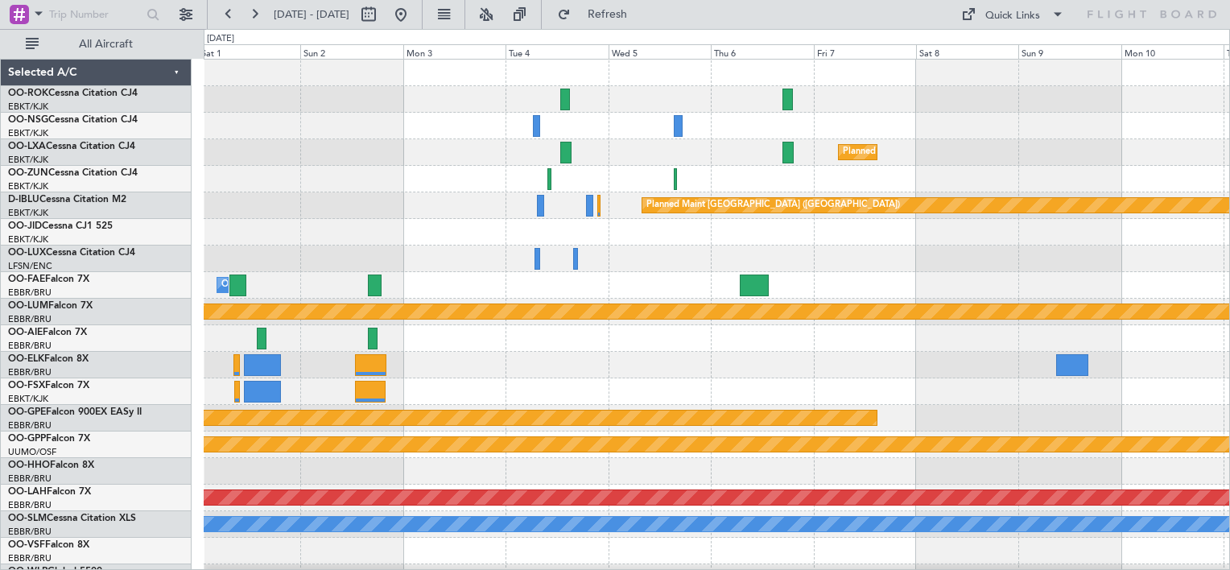
click at [137, 192] on div "Planned Maint Kortrijk-[GEOGRAPHIC_DATA] Planned Maint [GEOGRAPHIC_DATA] ([GEOG…" at bounding box center [615, 299] width 1230 height 541
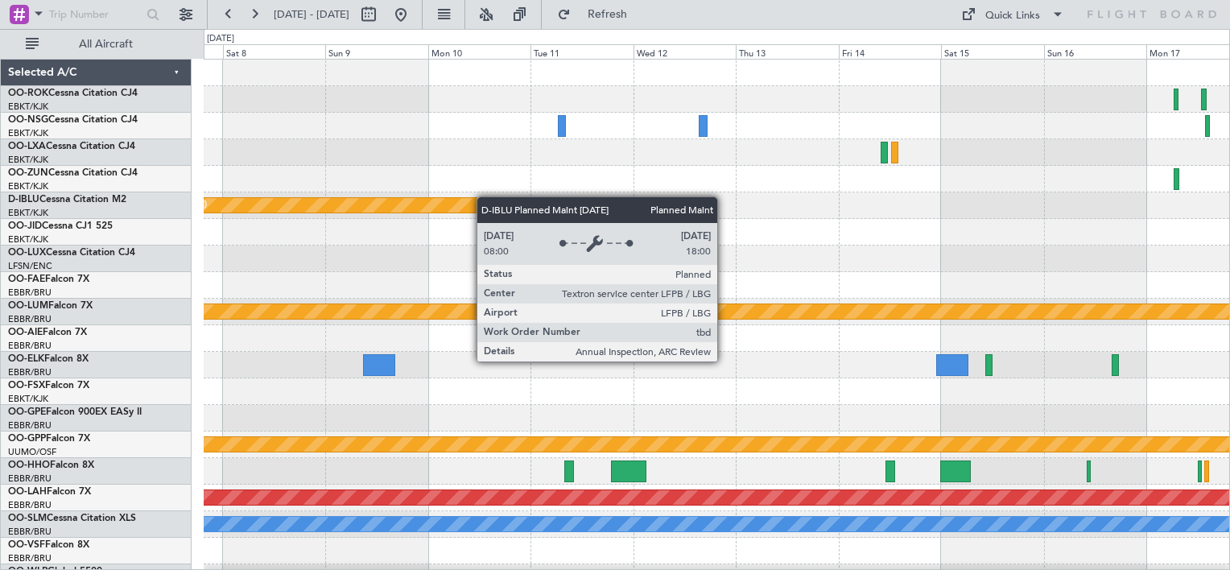
click at [126, 199] on div "Planned Maint Kortrijk-[GEOGRAPHIC_DATA] Planned Maint [GEOGRAPHIC_DATA] ([GEOG…" at bounding box center [615, 299] width 1230 height 541
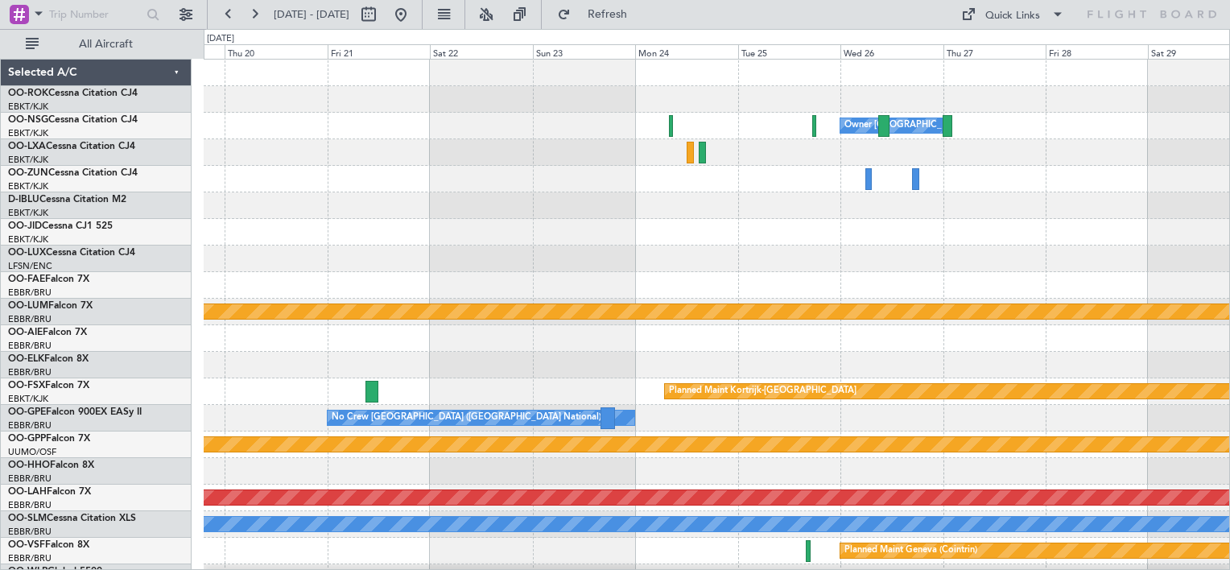
click at [156, 226] on div "Owner [GEOGRAPHIC_DATA]-[GEOGRAPHIC_DATA] Planned Maint [GEOGRAPHIC_DATA]-[GEOG…" at bounding box center [615, 299] width 1230 height 541
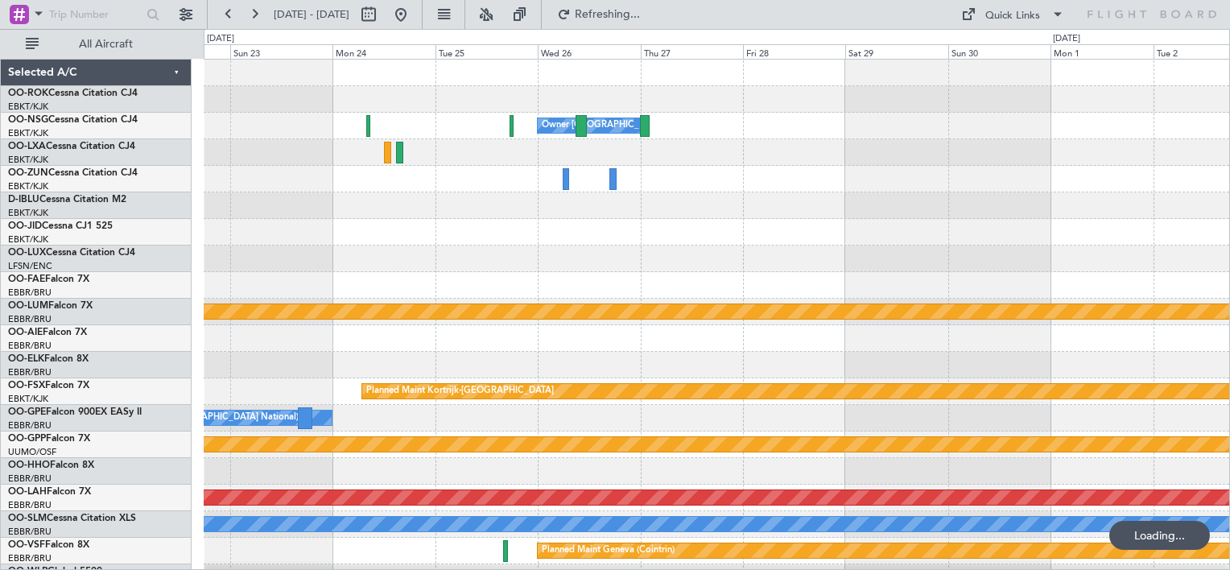
click at [378, 196] on div "Owner [GEOGRAPHIC_DATA]-[GEOGRAPHIC_DATA] Planned Maint [GEOGRAPHIC_DATA]-[GEOG…" at bounding box center [717, 325] width 1026 height 531
click at [1023, 3] on button "Quick Links" at bounding box center [1012, 15] width 119 height 26
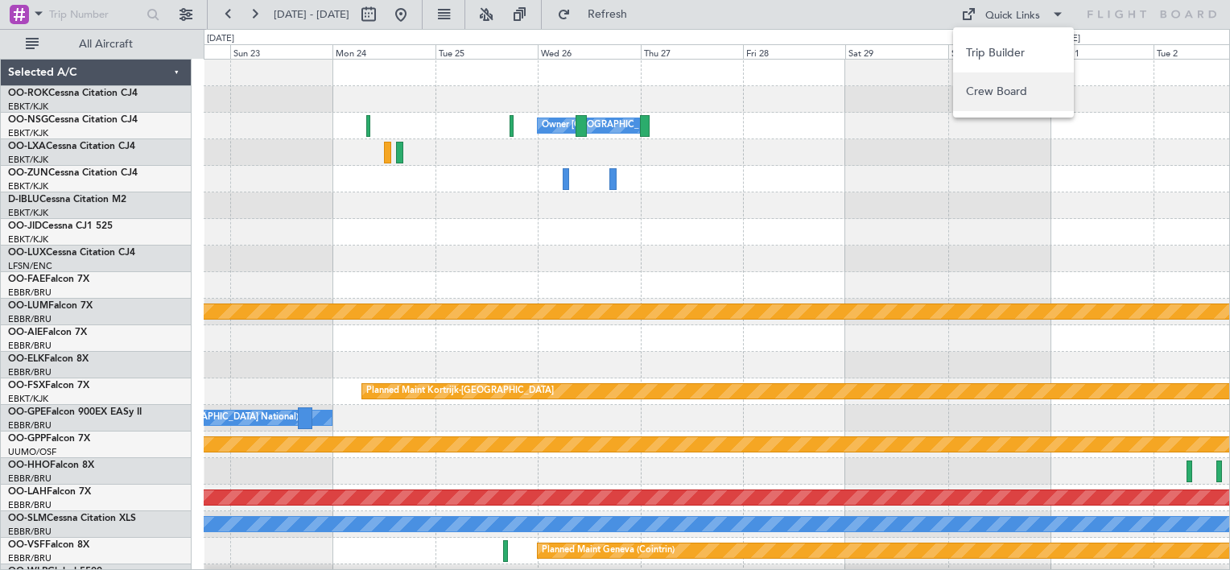
click at [1009, 90] on button "Crew Board" at bounding box center [1013, 91] width 121 height 39
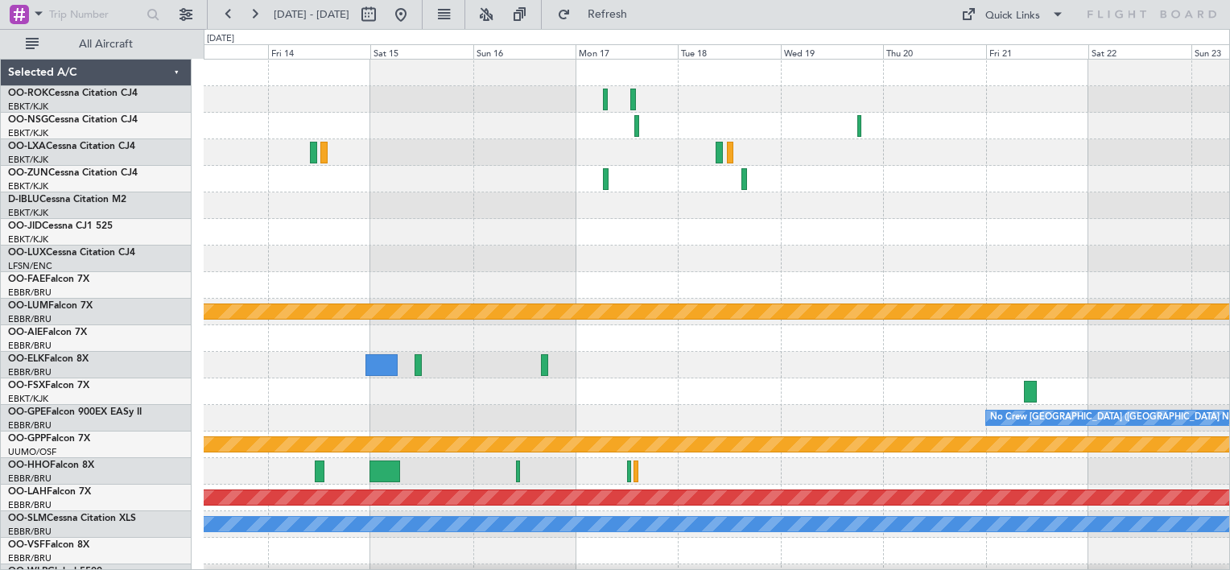
click at [1229, 236] on html "[DATE] - [DATE] Refresh Quick Links All Aircraft Planned Maint [GEOGRAPHIC_DATA…" at bounding box center [615, 285] width 1230 height 570
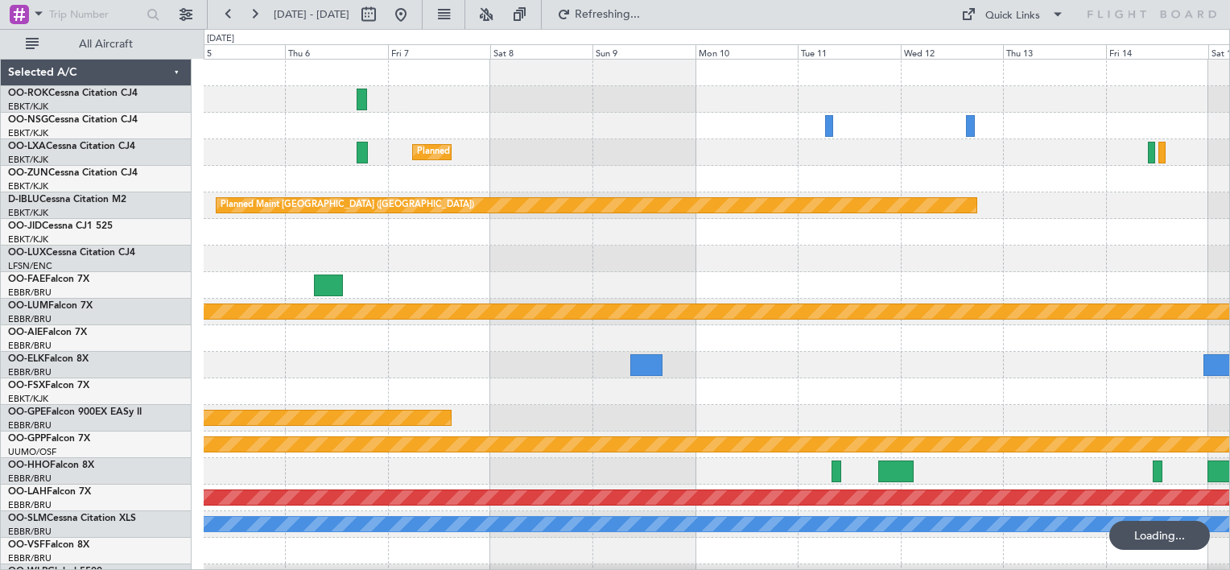
click at [1229, 297] on html "[DATE] - [DATE] Refreshing... Quick Links All Aircraft Planned Maint [GEOGRAPHI…" at bounding box center [615, 285] width 1230 height 570
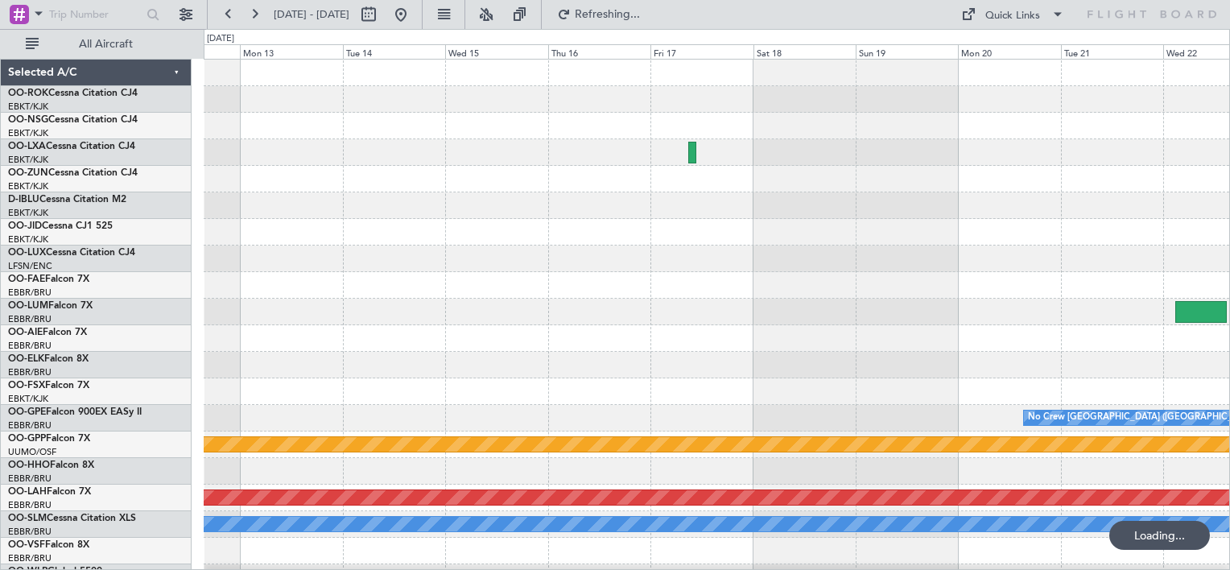
click at [1229, 213] on html "[DATE] - [DATE] Refreshing... Quick Links All Aircraft Owner [GEOGRAPHIC_DATA] …" at bounding box center [615, 285] width 1230 height 570
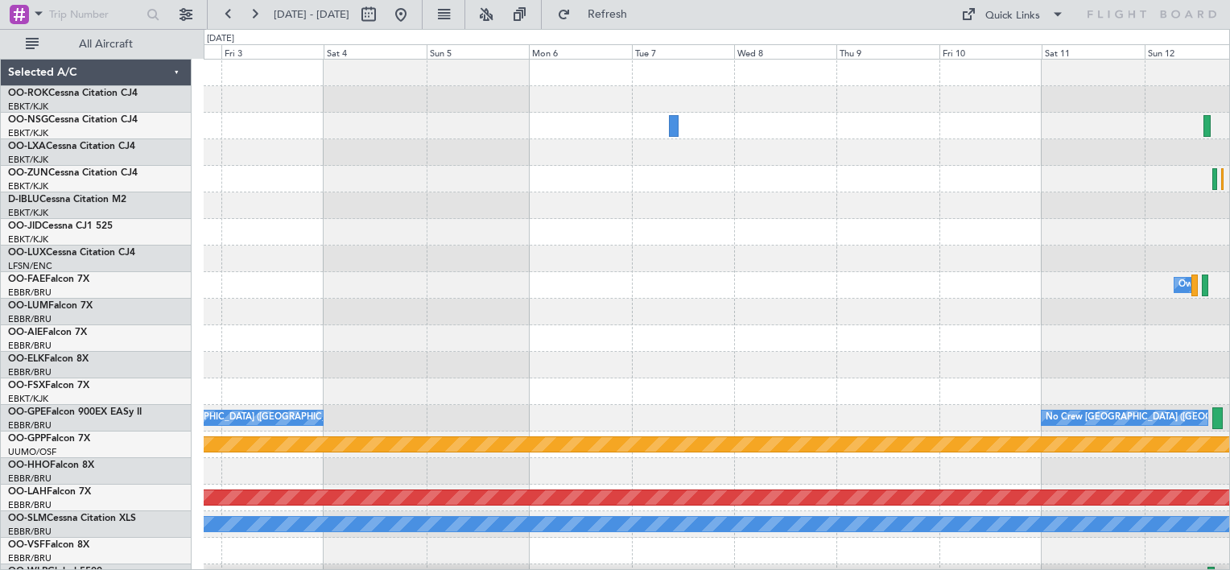
click at [1229, 177] on html "[DATE] - [DATE] Refresh Quick Links All Aircraft Owner [GEOGRAPHIC_DATA] No Cre…" at bounding box center [615, 285] width 1230 height 570
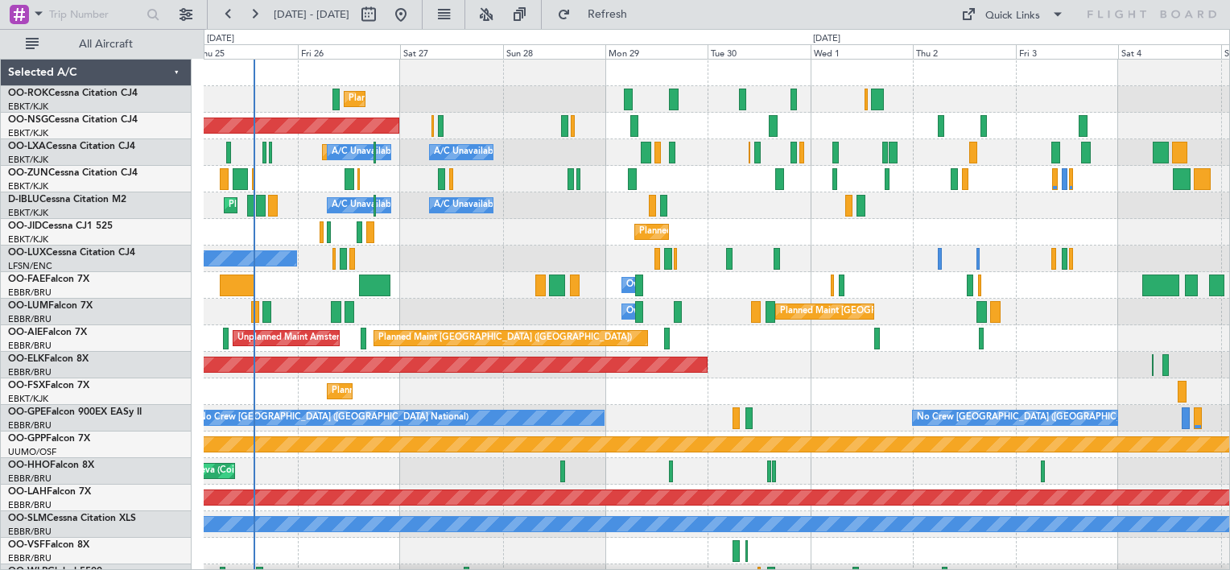
click at [564, 258] on div "Planned Maint Kortrijk-[GEOGRAPHIC_DATA] Planned Maint [GEOGRAPHIC_DATA] ([GEOG…" at bounding box center [717, 325] width 1026 height 531
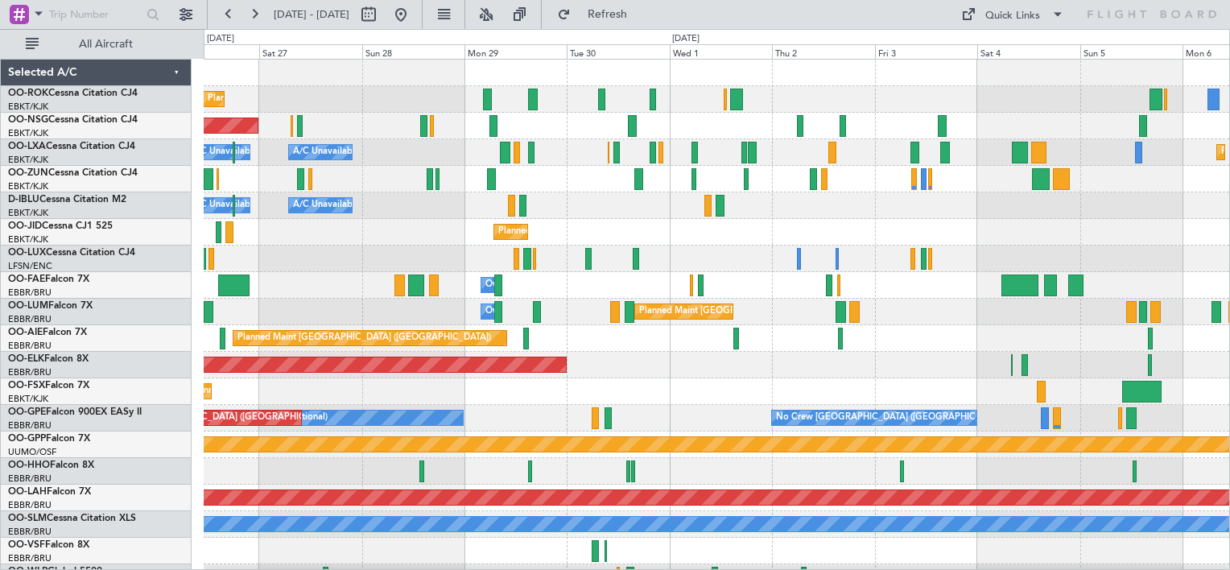
click at [892, 235] on div "Planned Maint Kortrijk-[GEOGRAPHIC_DATA] Planned Maint [GEOGRAPHIC_DATA] ([GEOG…" at bounding box center [717, 325] width 1026 height 531
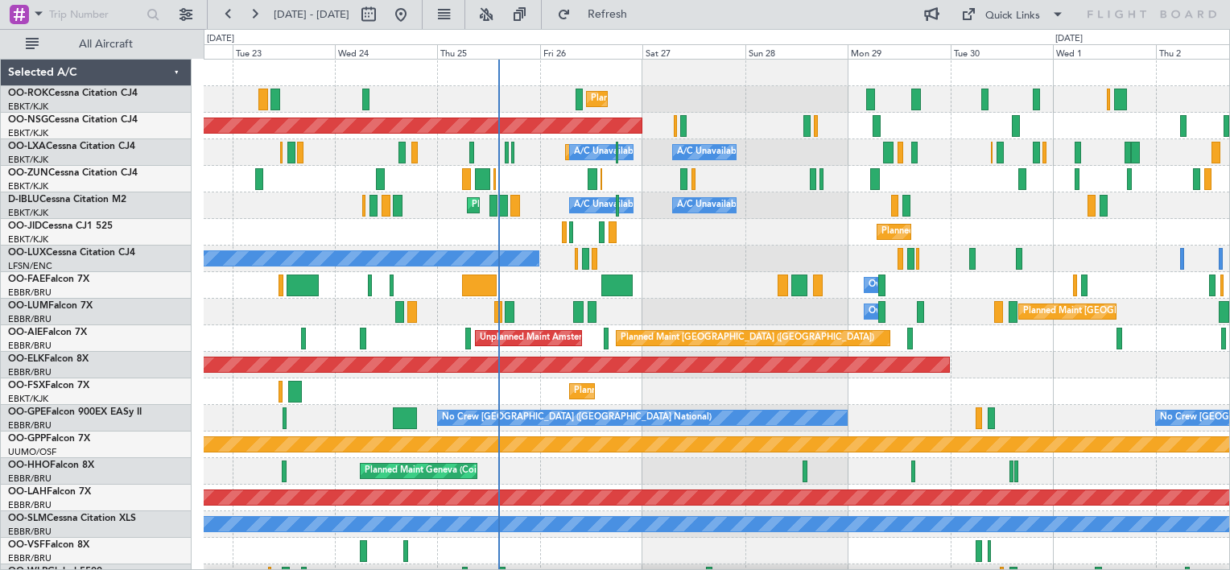
click at [744, 142] on div "Planned Maint Kortrijk-[GEOGRAPHIC_DATA] Planned Maint [GEOGRAPHIC_DATA] ([GEOG…" at bounding box center [717, 325] width 1026 height 531
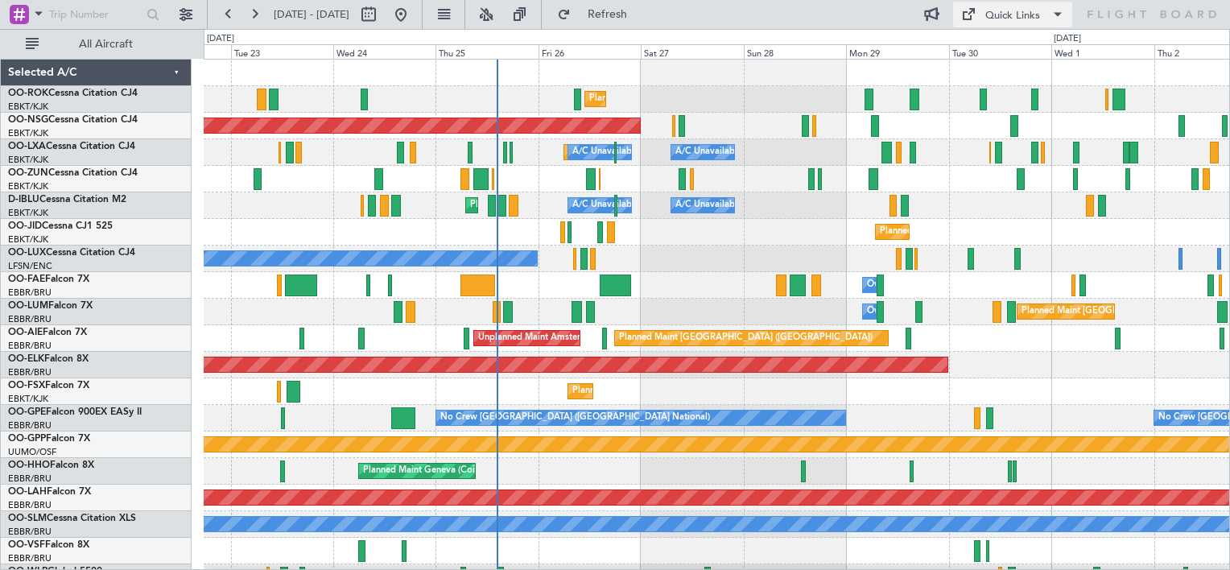
click at [993, 13] on div "Quick Links" at bounding box center [1012, 16] width 55 height 16
click at [992, 90] on button "Crew Board" at bounding box center [1013, 91] width 121 height 39
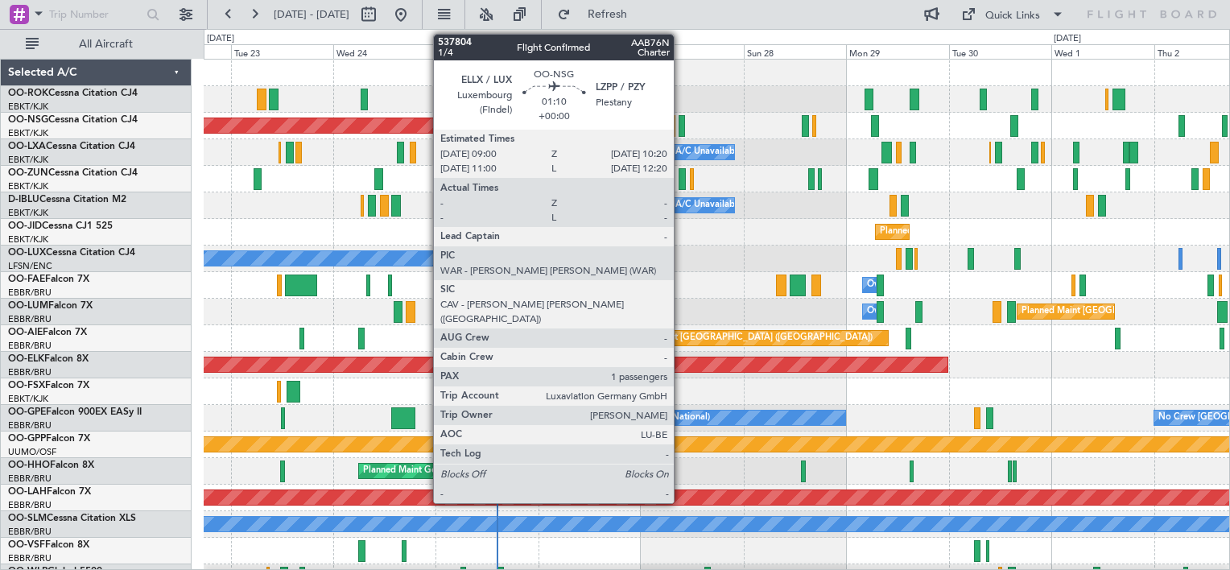
click at [681, 125] on div at bounding box center [682, 126] width 6 height 22
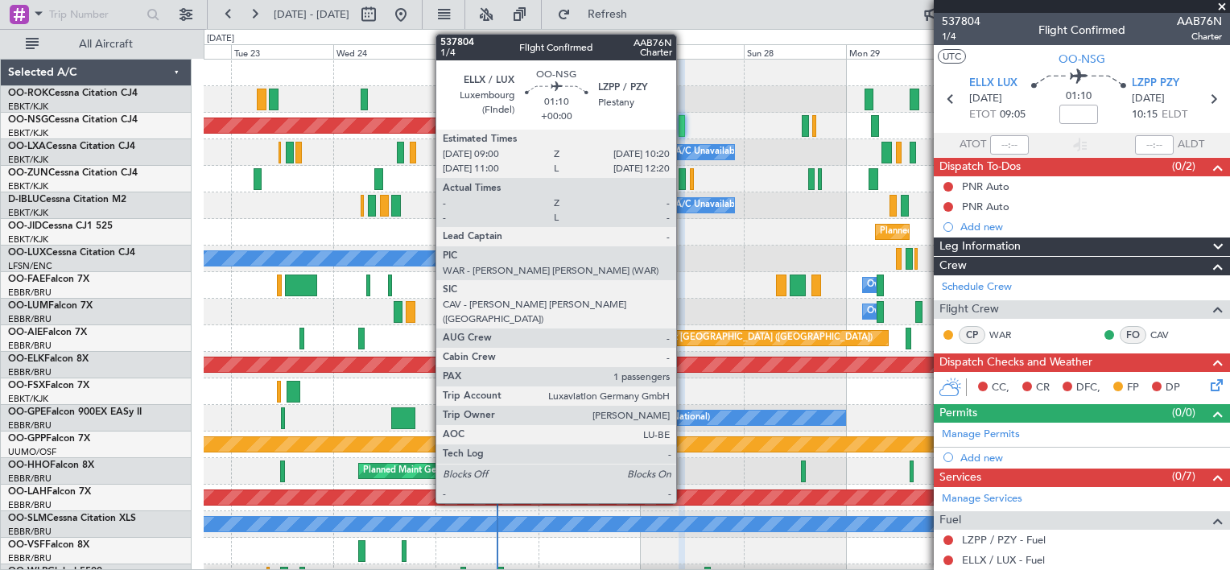
click at [683, 125] on div at bounding box center [682, 126] width 6 height 22
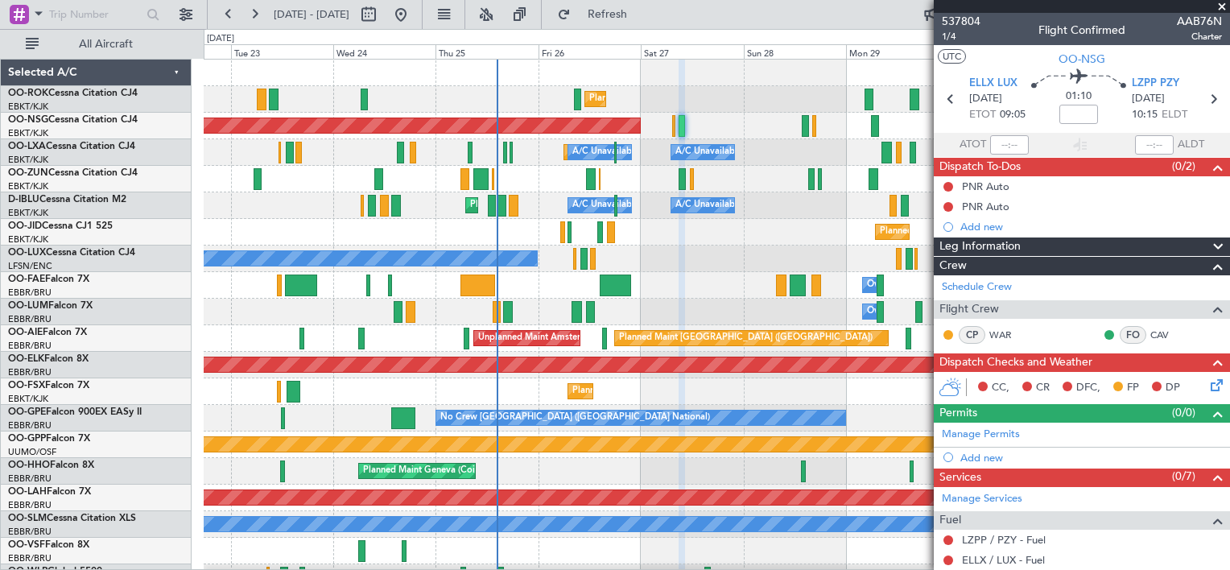
click at [1222, 4] on span at bounding box center [1222, 7] width 16 height 14
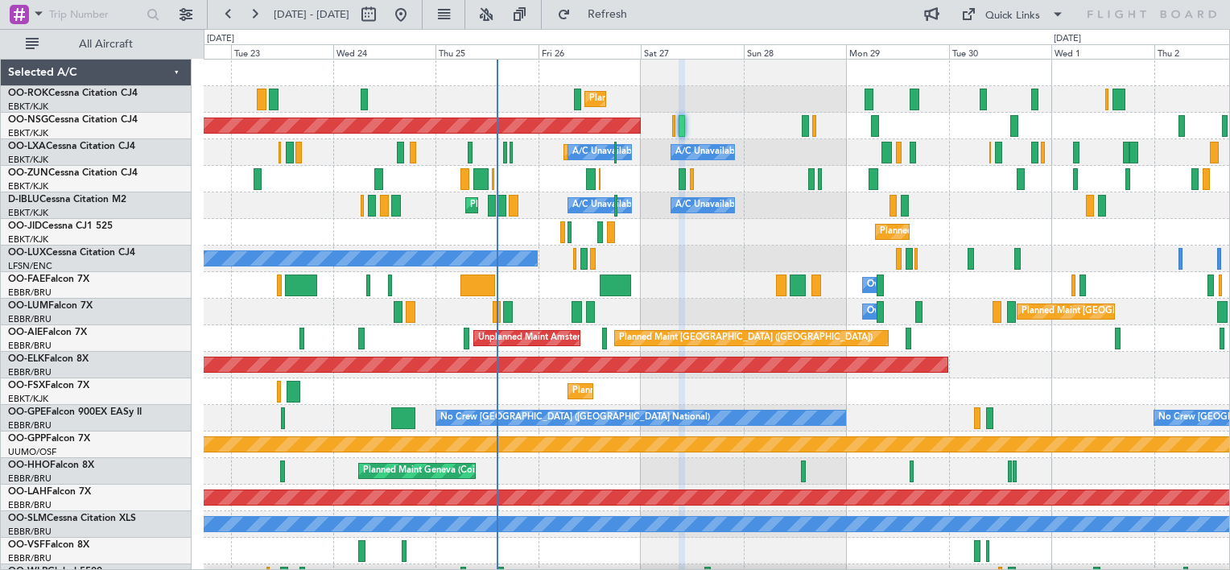
type input "0"
click at [869, 126] on div "Planned Maint [GEOGRAPHIC_DATA] ([GEOGRAPHIC_DATA])" at bounding box center [717, 126] width 1026 height 27
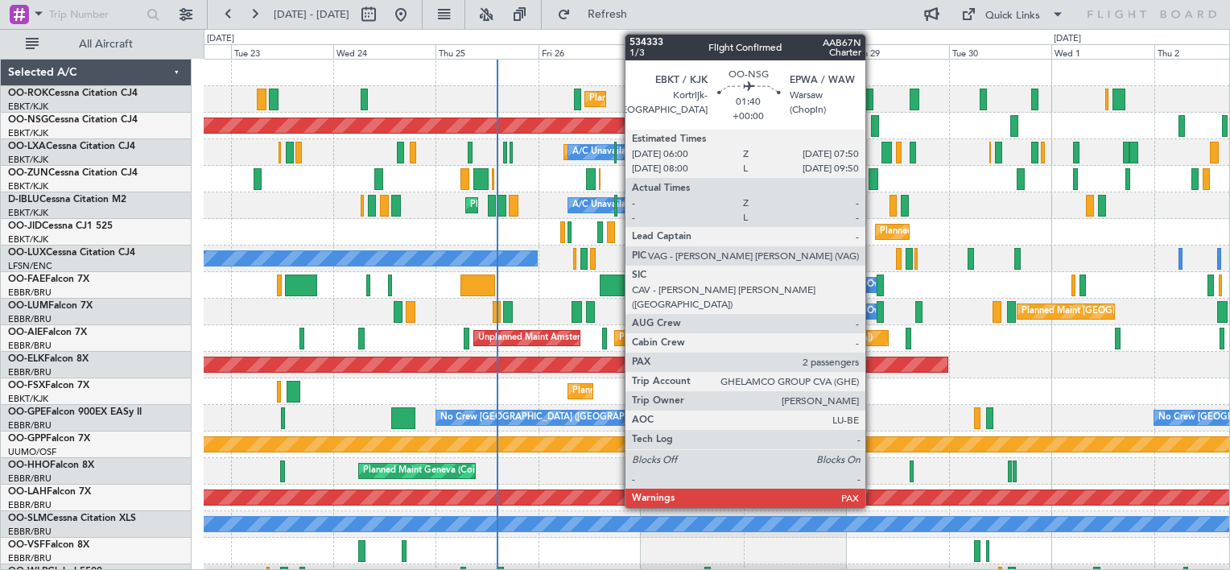
click at [873, 126] on div at bounding box center [875, 126] width 8 height 22
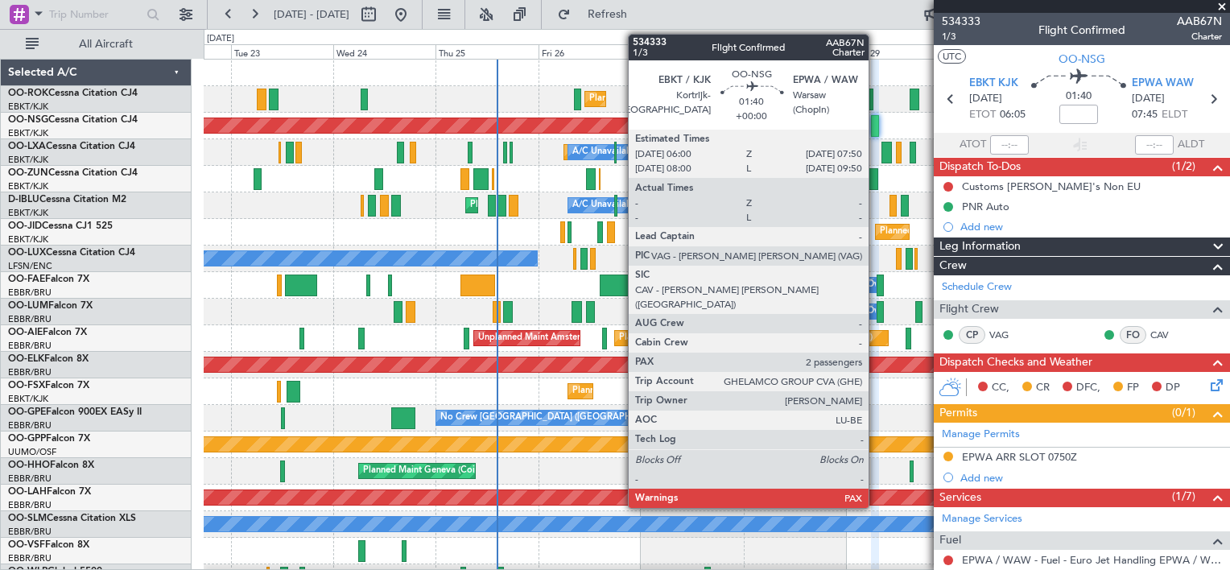
click at [876, 129] on div at bounding box center [875, 126] width 8 height 22
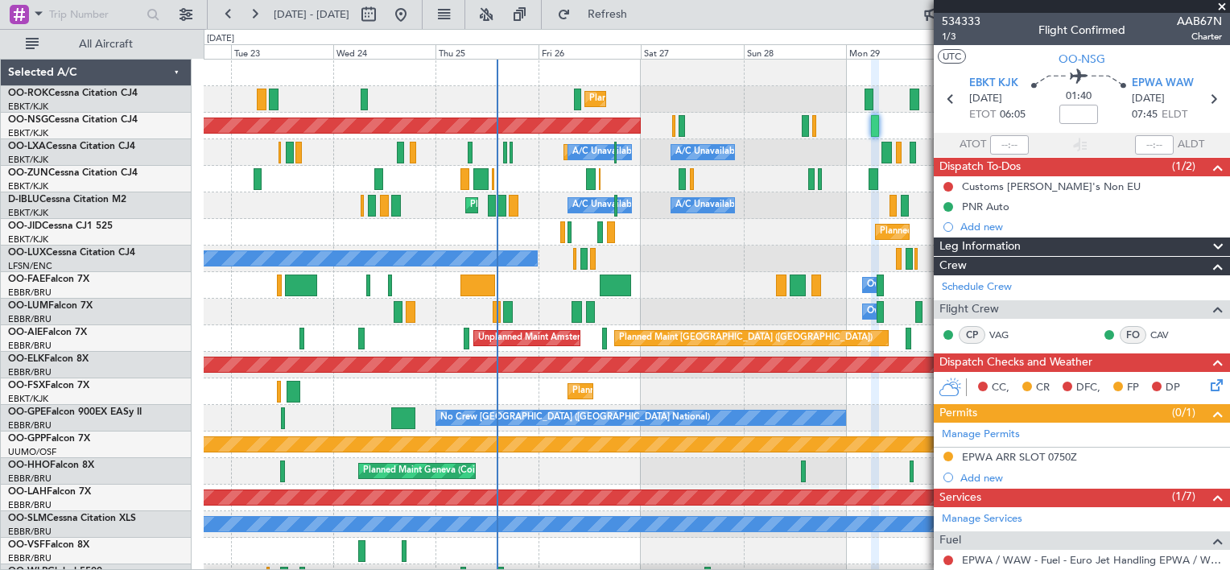
click at [1222, 6] on span at bounding box center [1222, 7] width 16 height 14
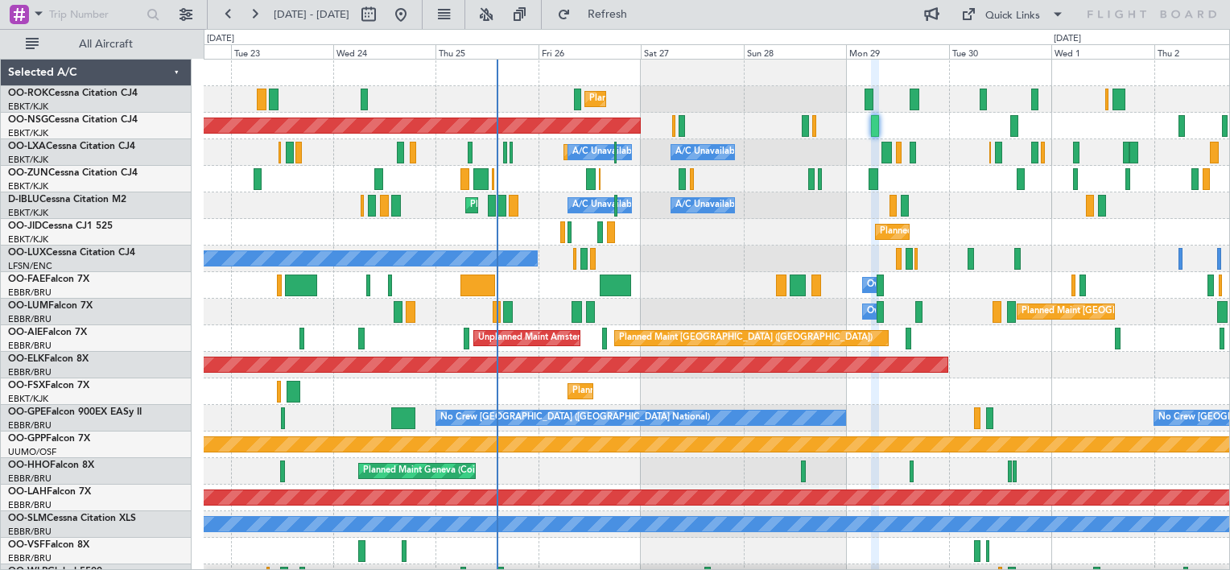
type input "0"
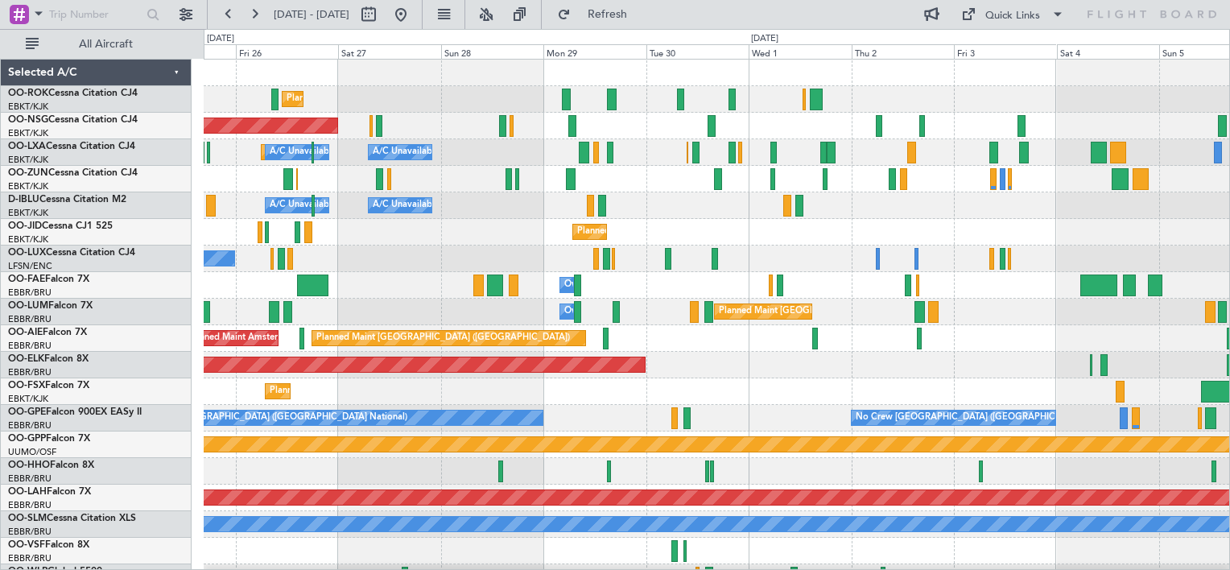
click at [753, 290] on div "Planned Maint Kortrijk-Wevelgem Planned Maint Paris (Le Bourget) Planned Maint …" at bounding box center [717, 325] width 1026 height 531
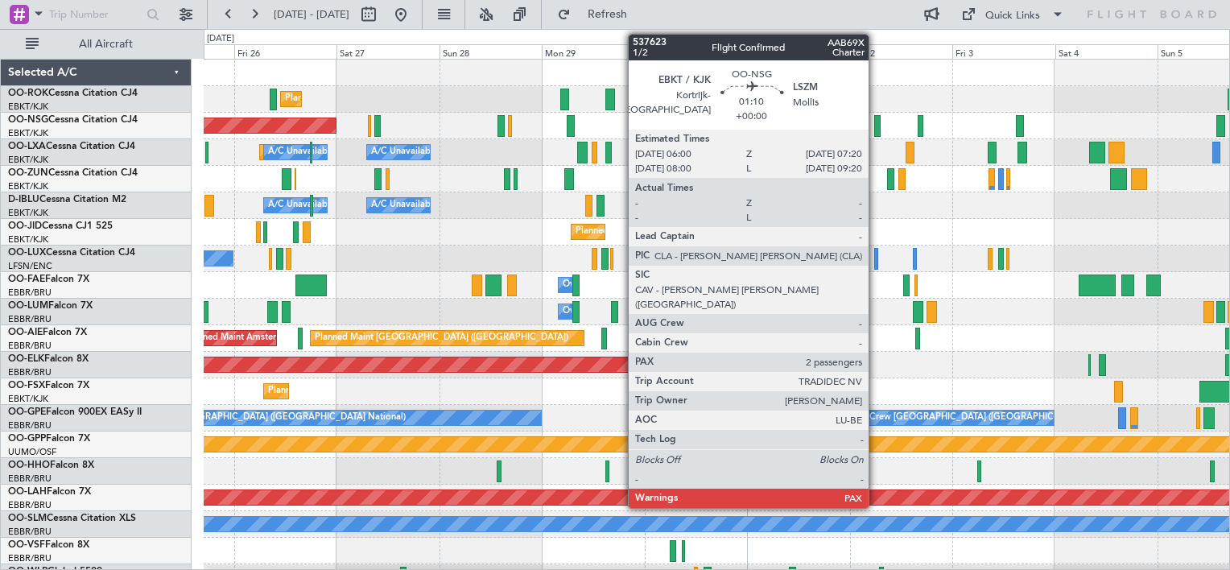
click at [876, 124] on div at bounding box center [877, 126] width 6 height 22
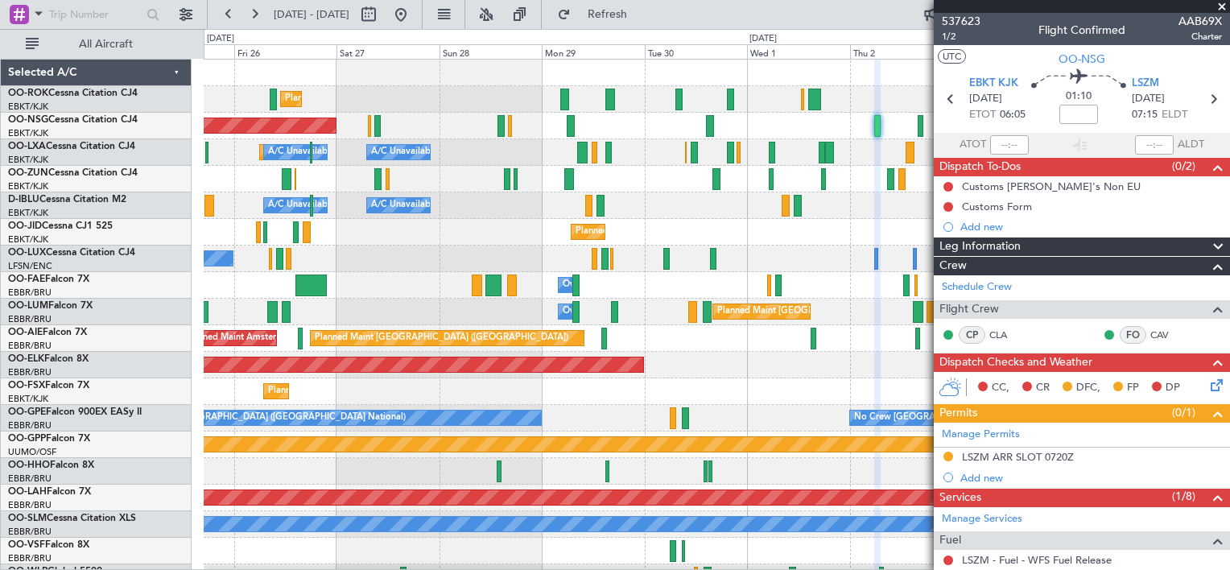
click at [1220, 0] on span at bounding box center [1222, 7] width 16 height 14
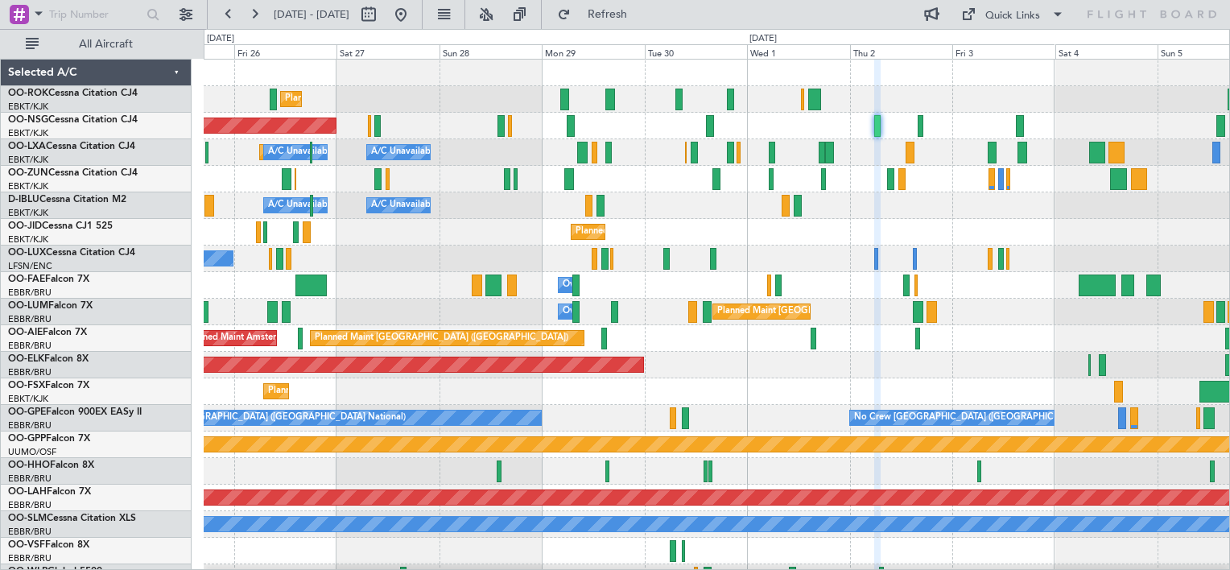
type input "0"
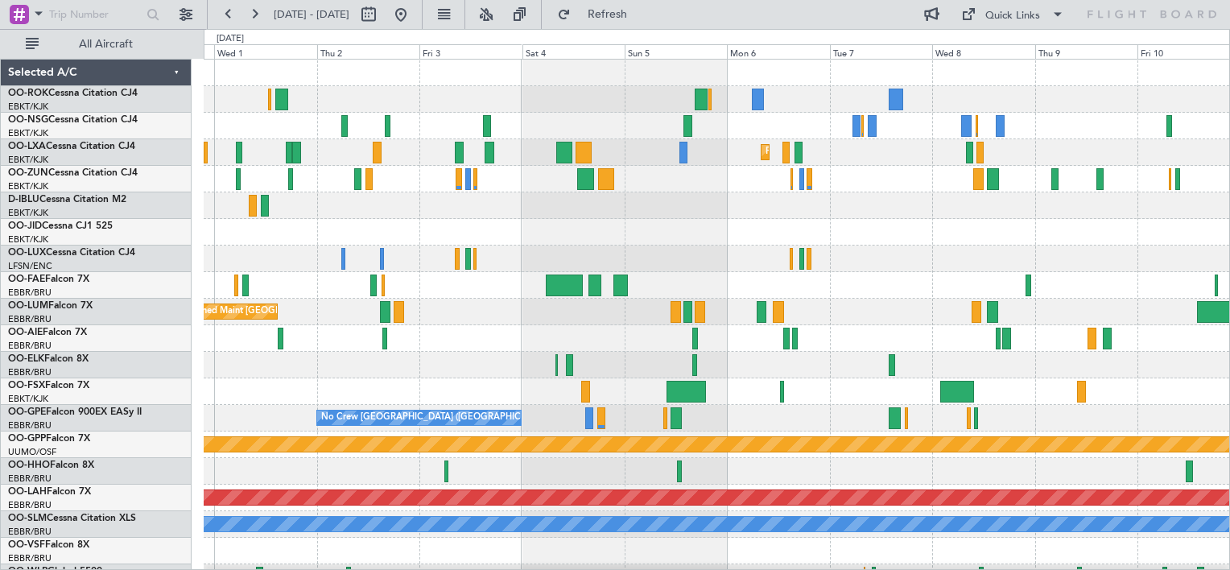
click at [525, 316] on div "Planned Maint Kortrijk-Wevelgem Planned Maint Kortrijk-Wevelgem Owner Melsbroek…" at bounding box center [717, 325] width 1026 height 531
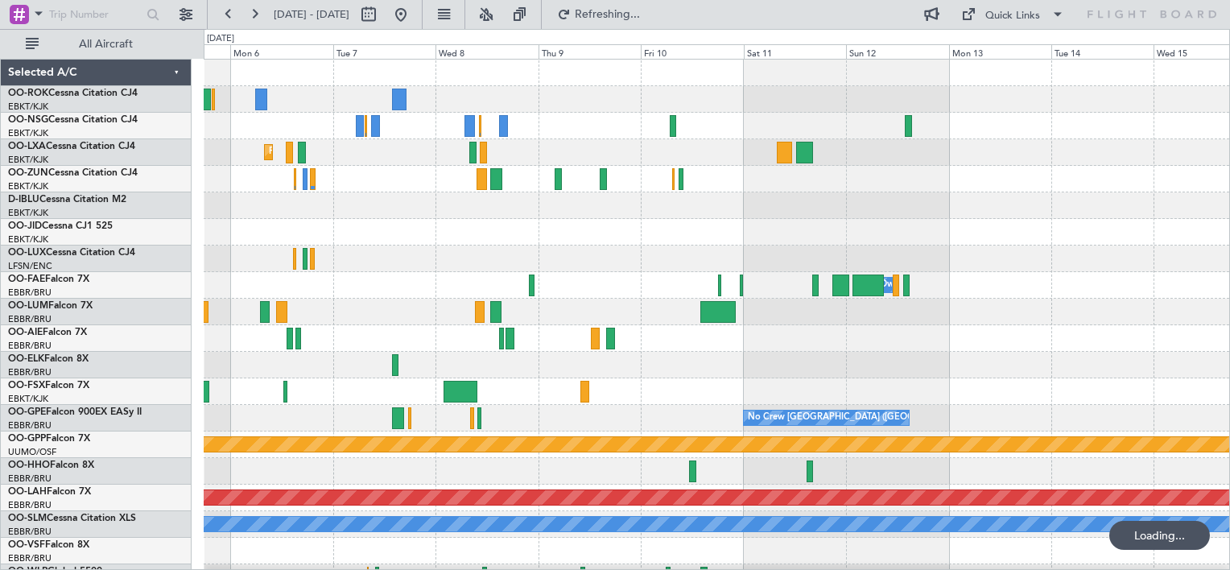
click at [411, 338] on div "Planned Maint Kortrijk-Wevelgem Owner Melsbroek Air Base No Crew Brussels (Brus…" at bounding box center [717, 325] width 1026 height 531
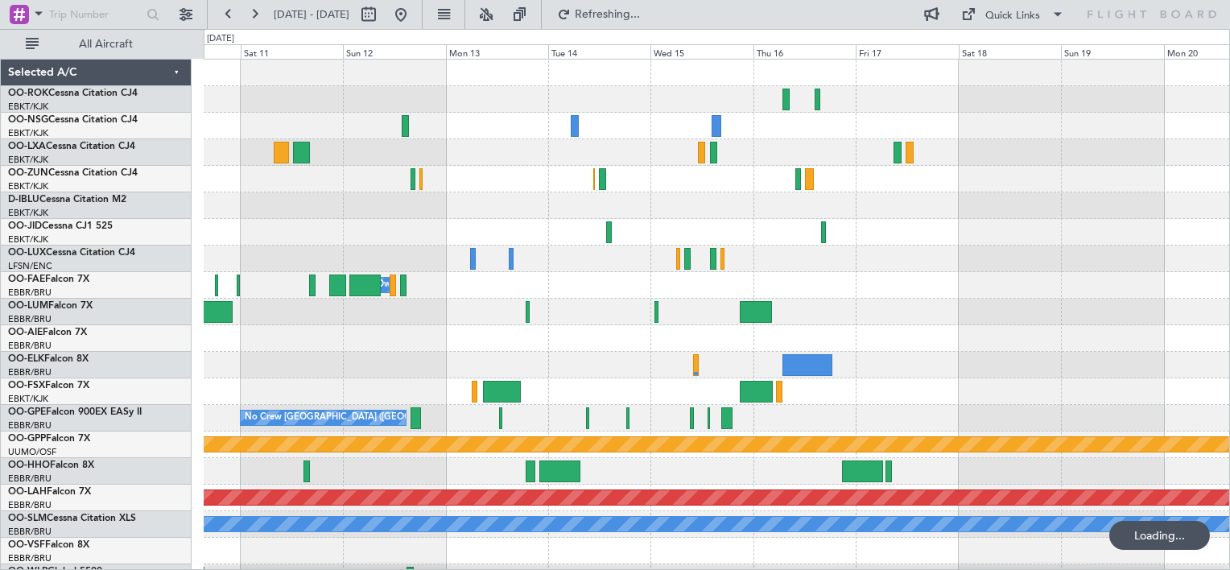
click at [464, 281] on div "Owner Melsbroek Air Base No Crew Brussels (Brussels National) Grounded Ostafyev…" at bounding box center [717, 325] width 1026 height 531
